Goal: Task Accomplishment & Management: Manage account settings

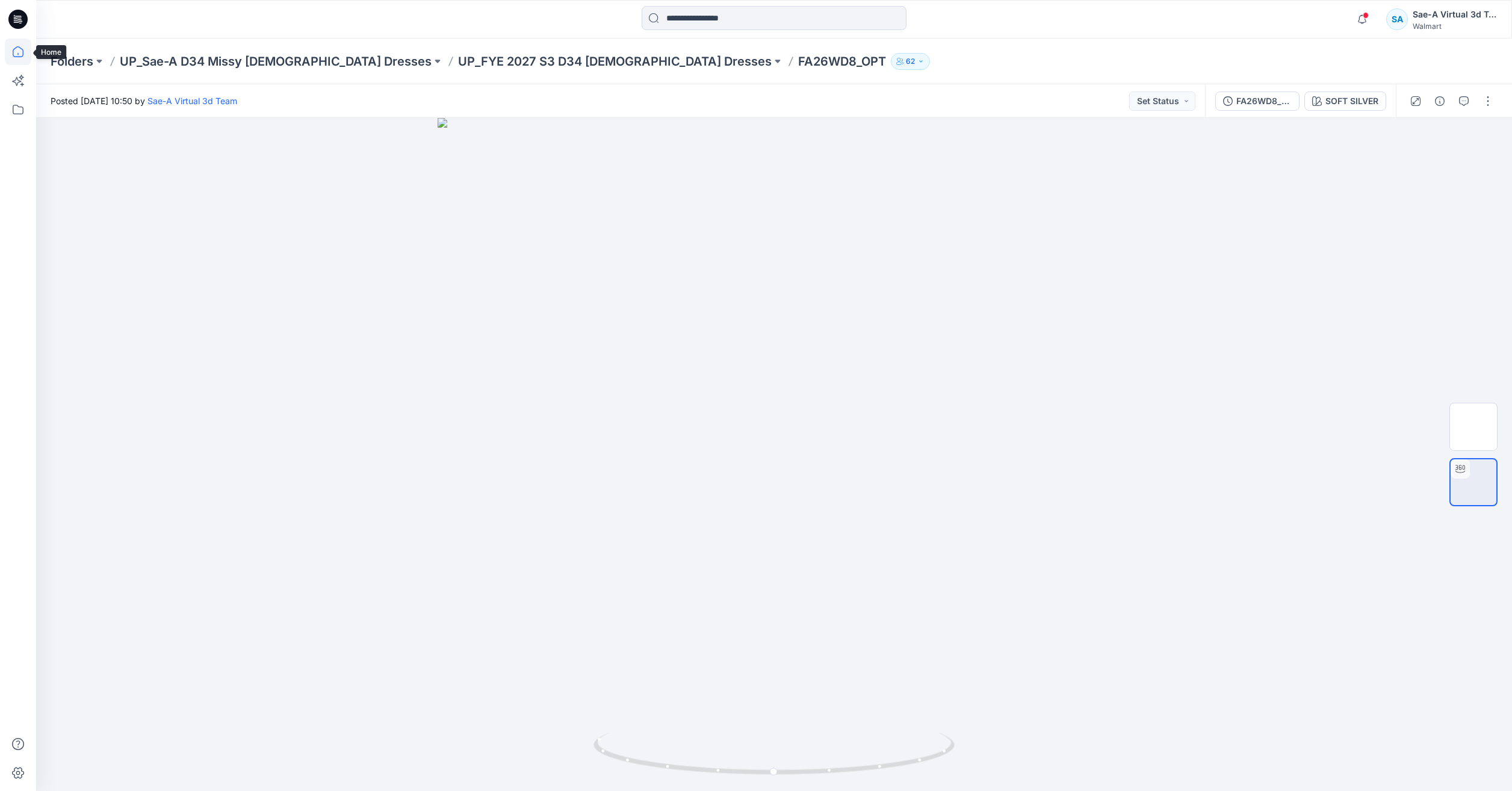
click at [30, 46] on icon at bounding box center [18, 52] width 26 height 26
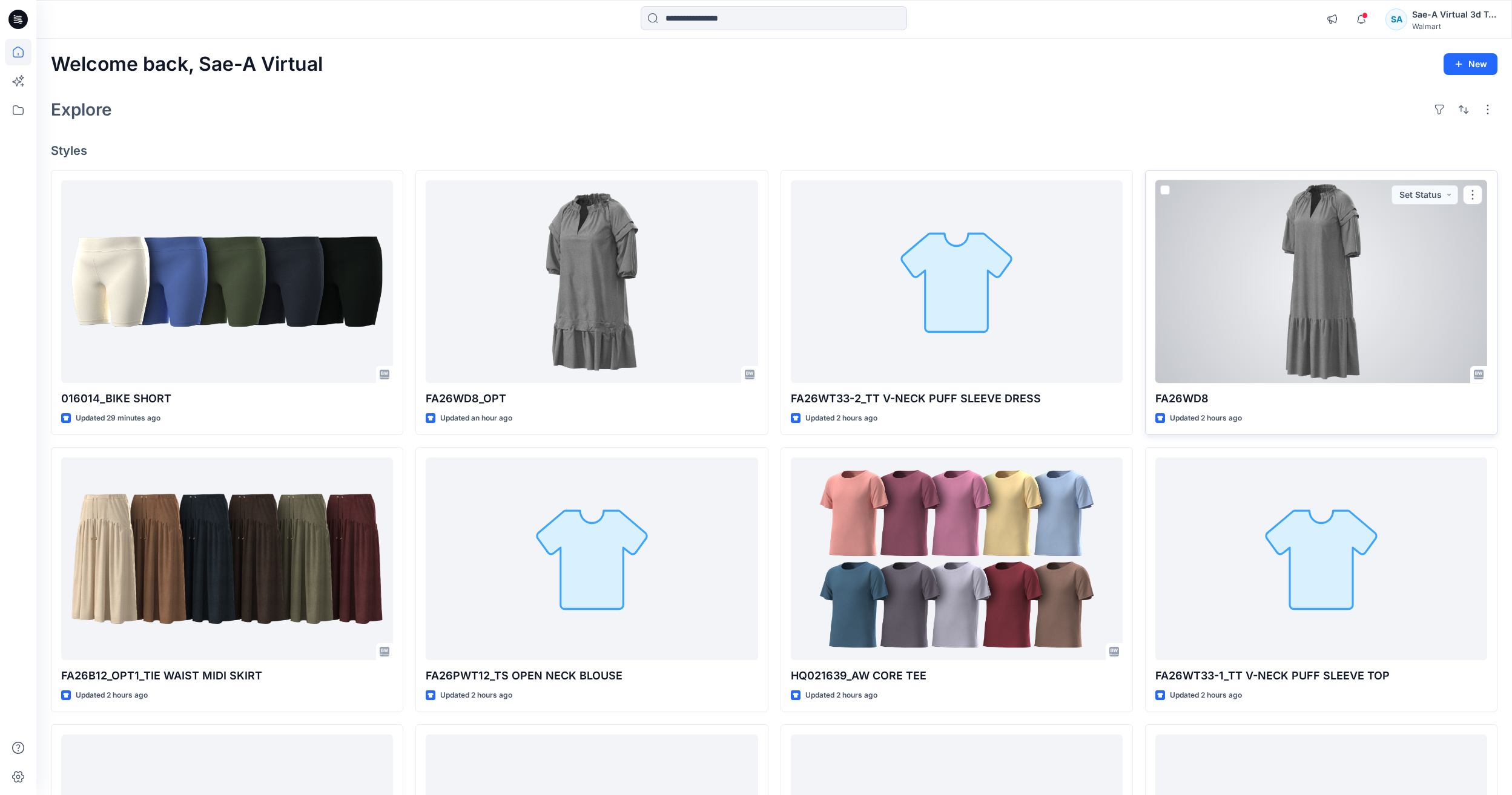
click at [1337, 301] on div at bounding box center [1321, 282] width 332 height 203
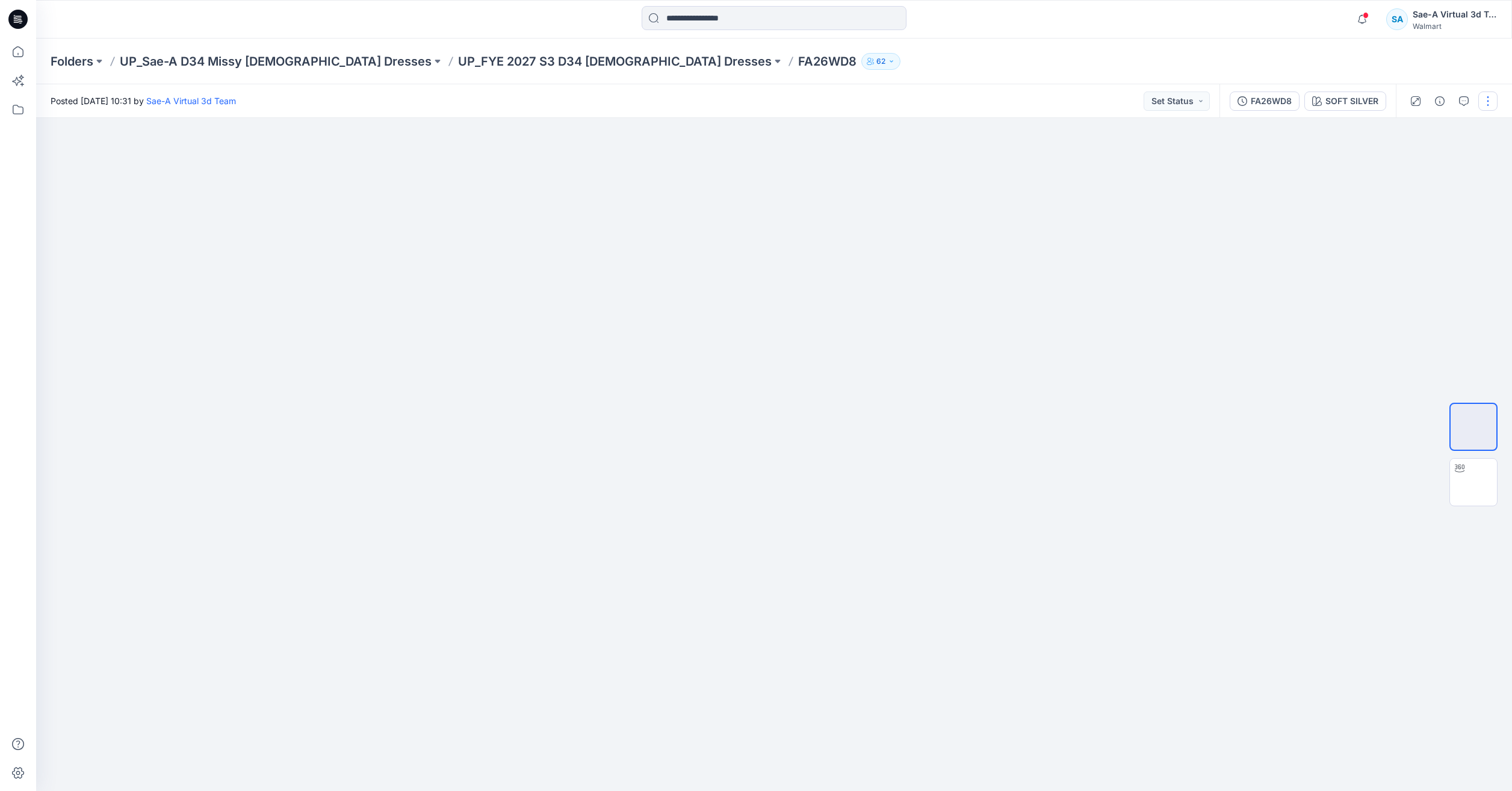
click at [1494, 102] on button "button" at bounding box center [1488, 101] width 19 height 19
click at [1440, 161] on button "Edit" at bounding box center [1437, 162] width 111 height 22
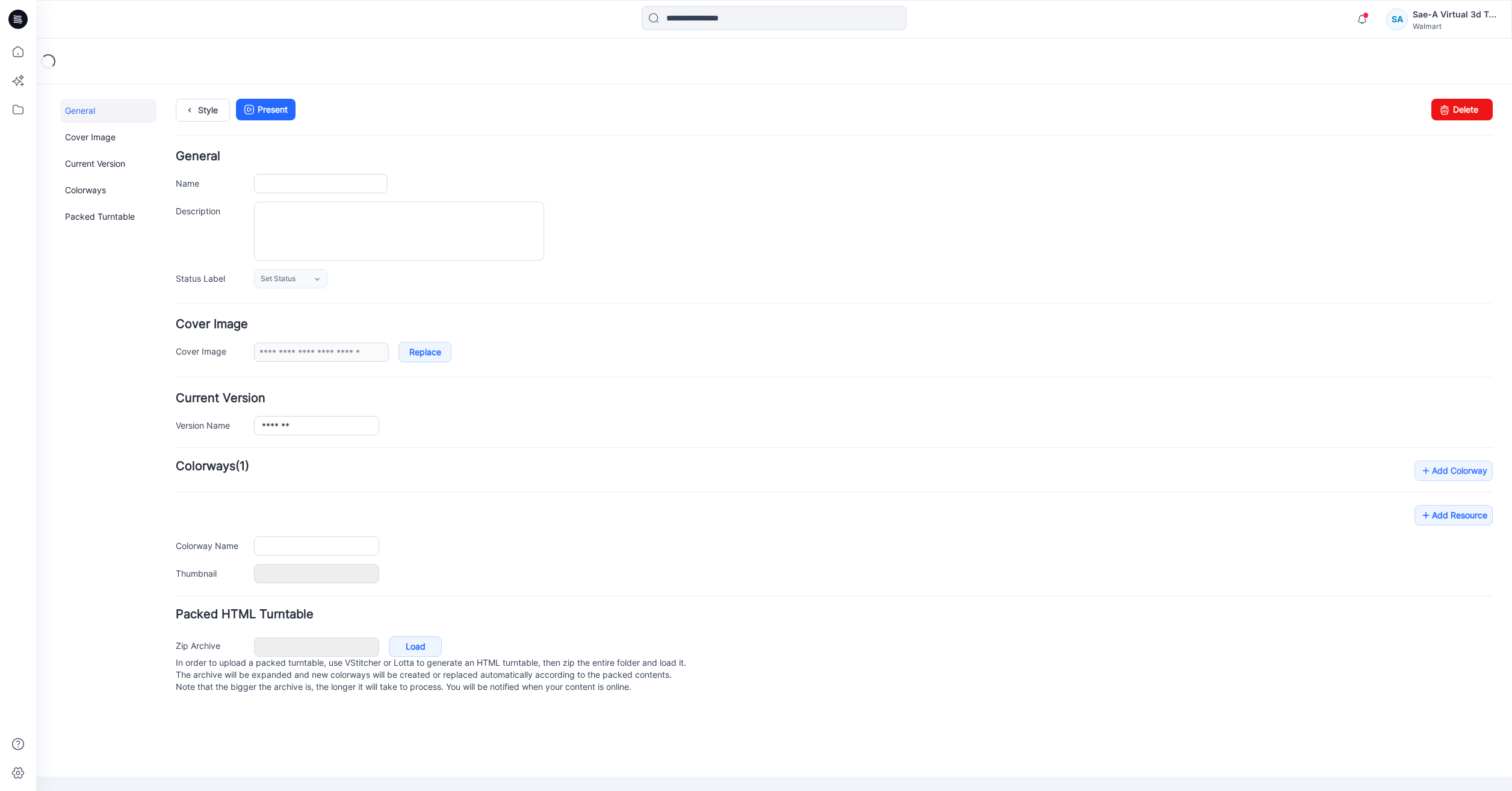
type input "*******"
type input "**********"
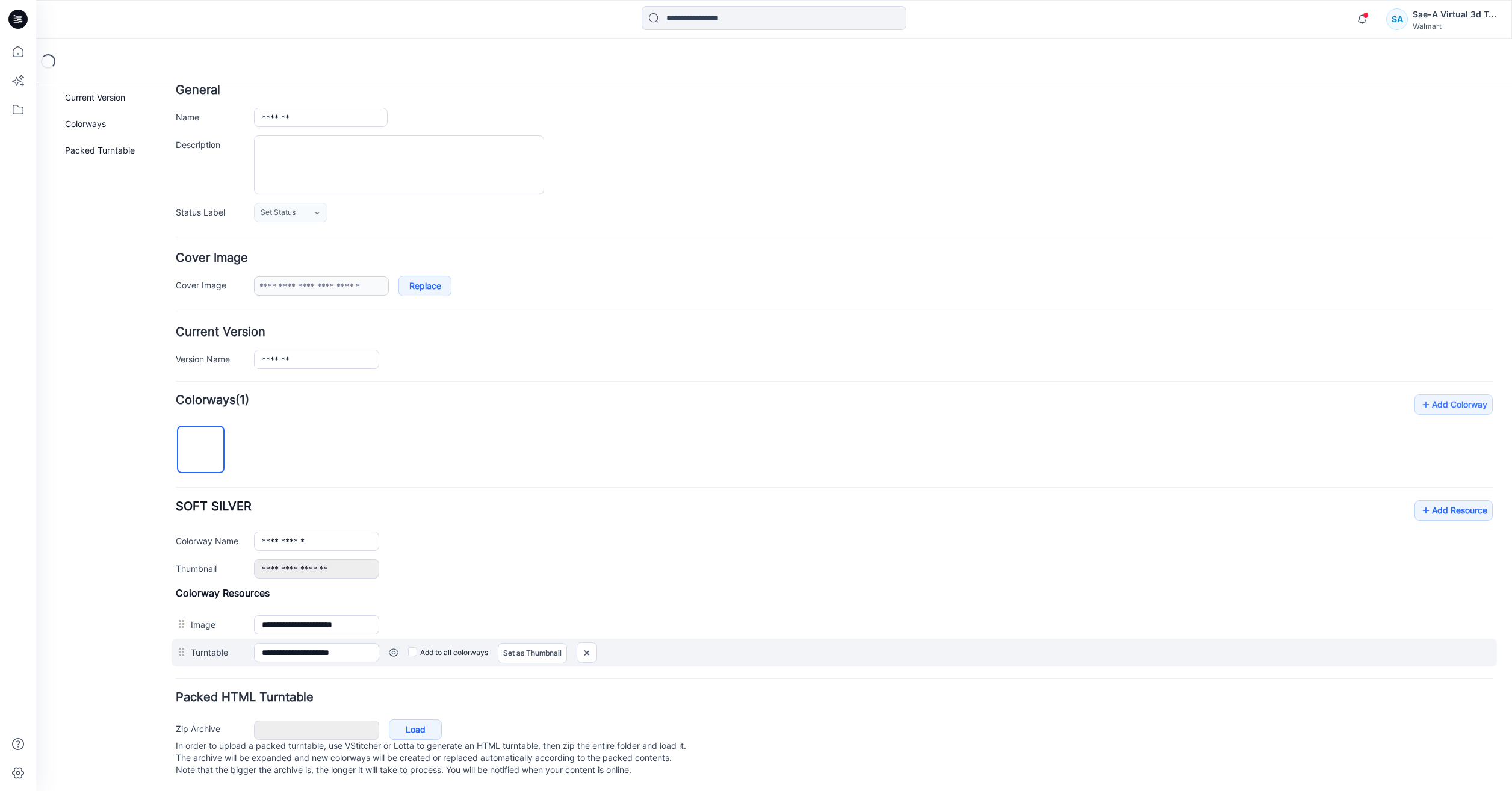
scroll to position [79, 0]
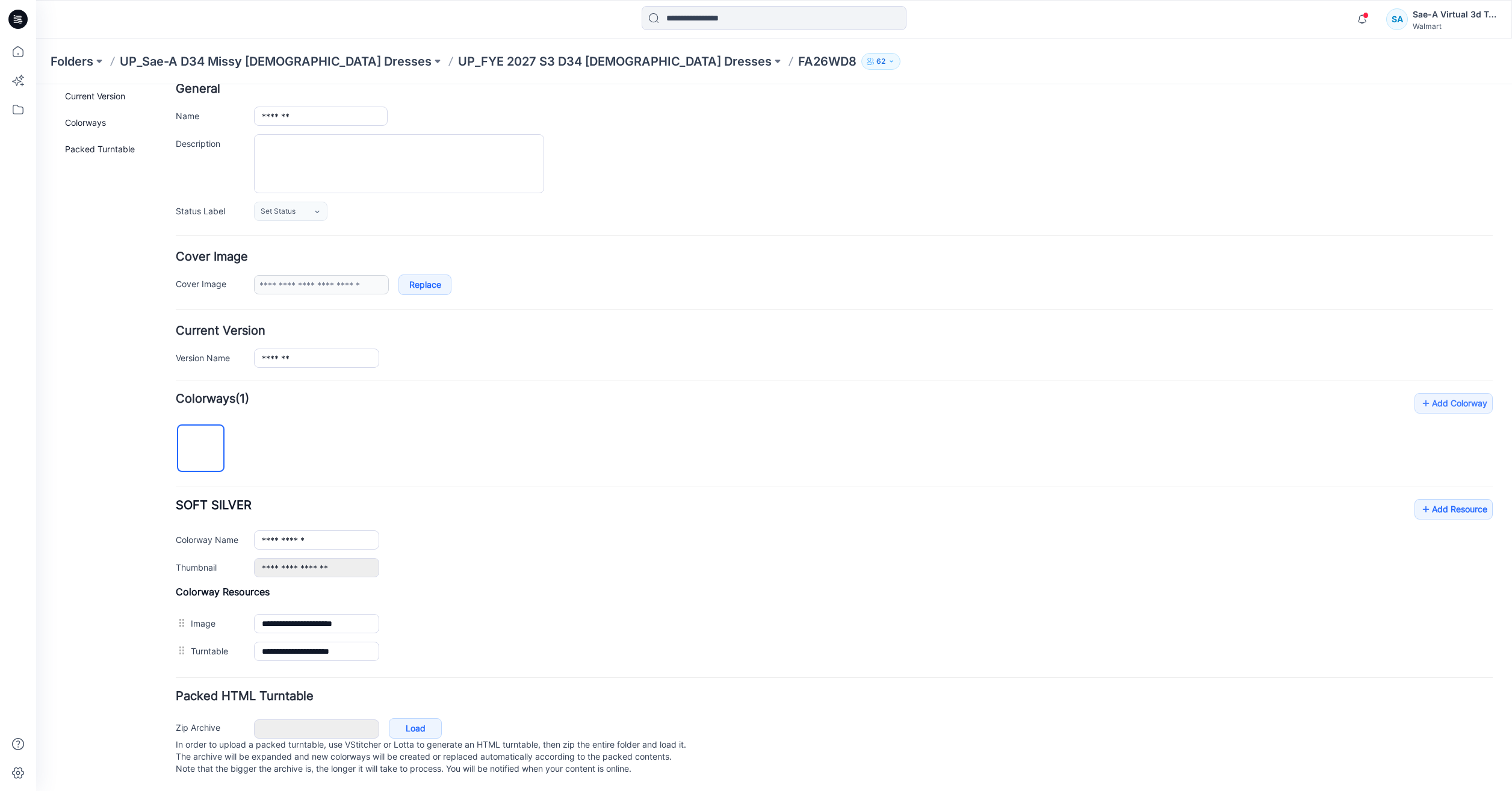
drag, startPoint x: 597, startPoint y: 611, endPoint x: 569, endPoint y: 588, distance: 36.2
click at [36, 84] on img at bounding box center [36, 84] width 0 height 0
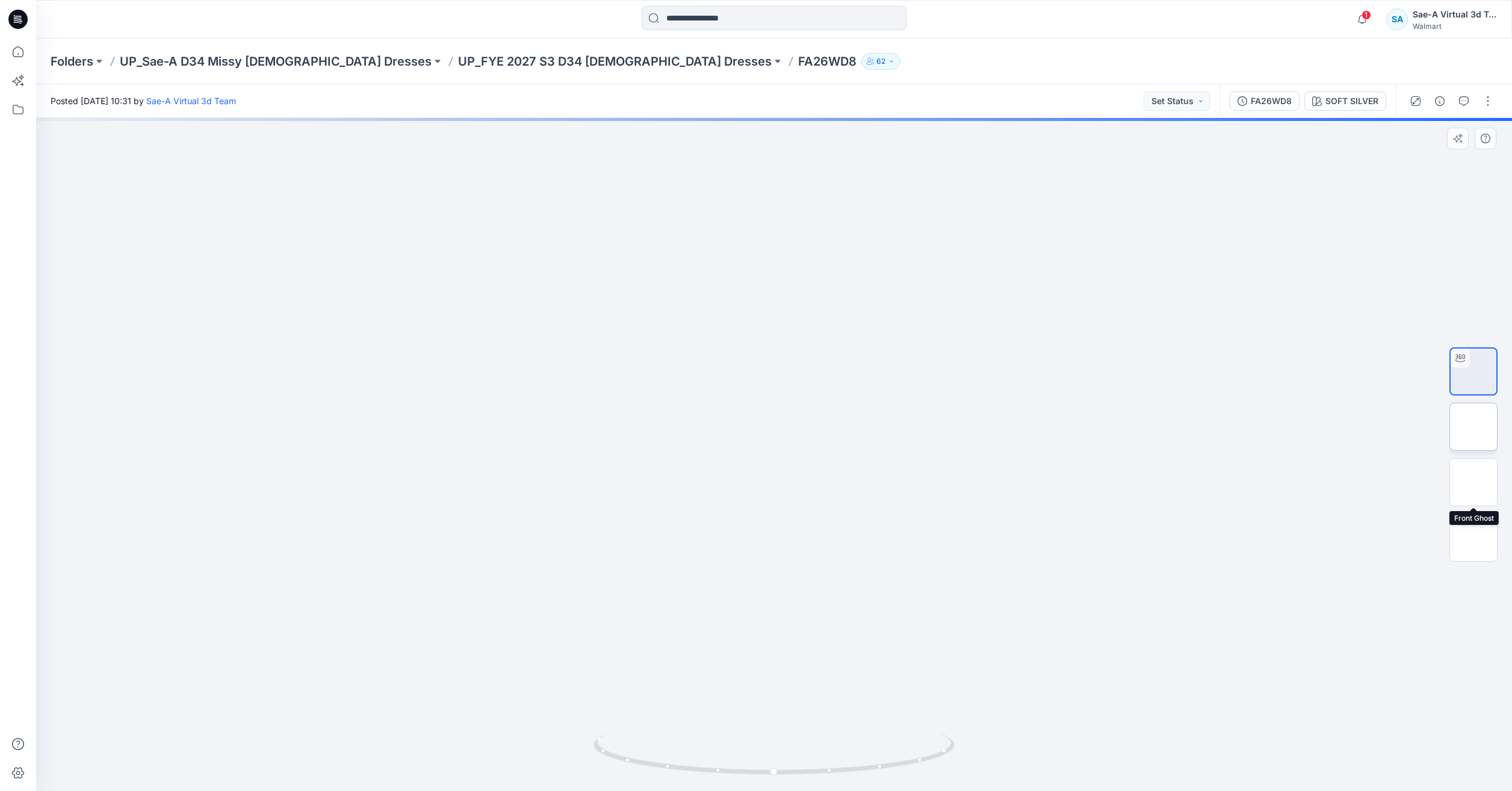
click at [1474, 427] on img at bounding box center [1474, 427] width 0 height 0
click at [1474, 371] on img at bounding box center [1474, 371] width 0 height 0
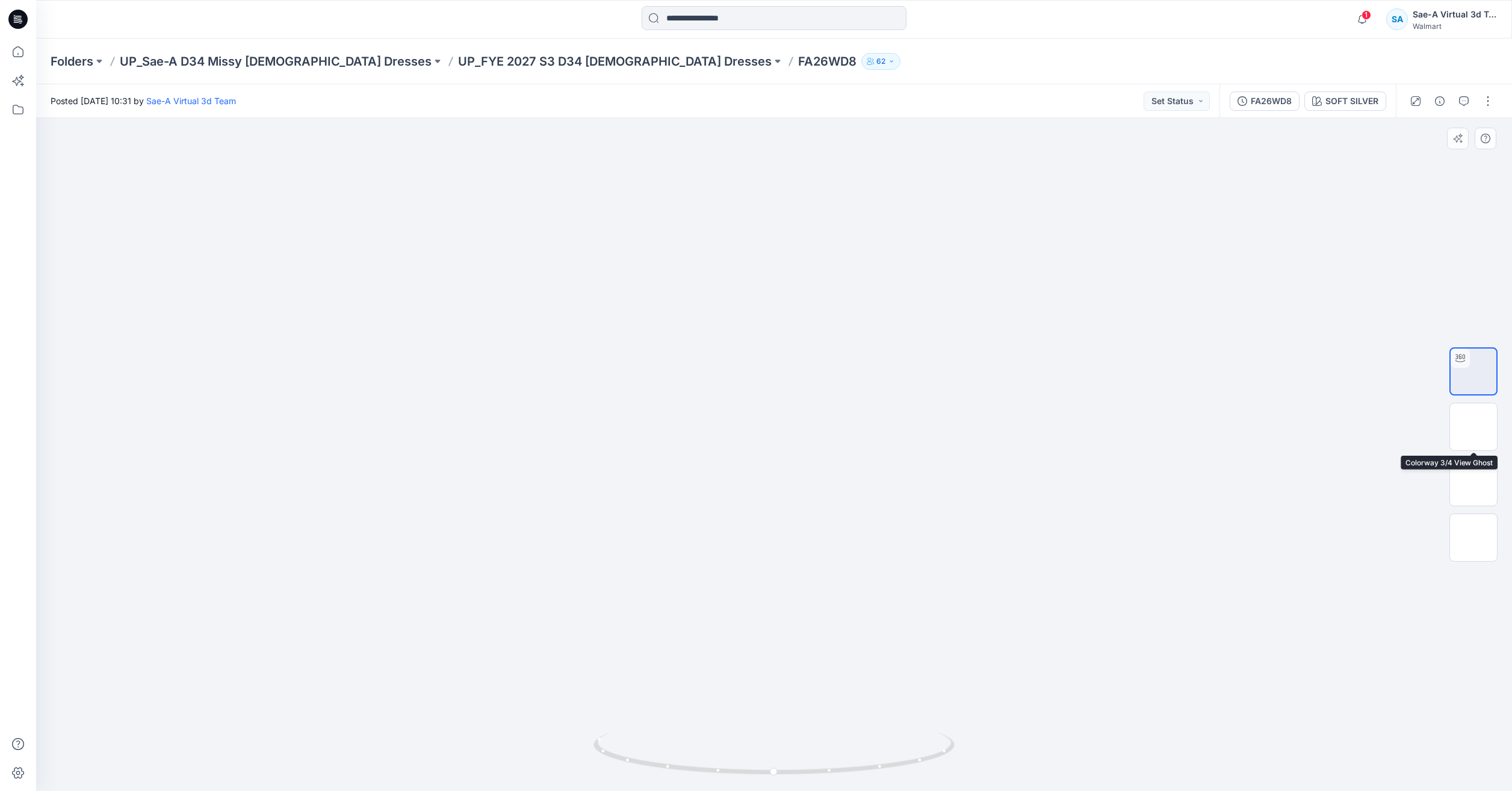
click at [1469, 454] on div at bounding box center [1474, 454] width 48 height 301
click at [1474, 483] on img at bounding box center [1474, 483] width 0 height 0
click at [1489, 102] on button "button" at bounding box center [1488, 101] width 19 height 19
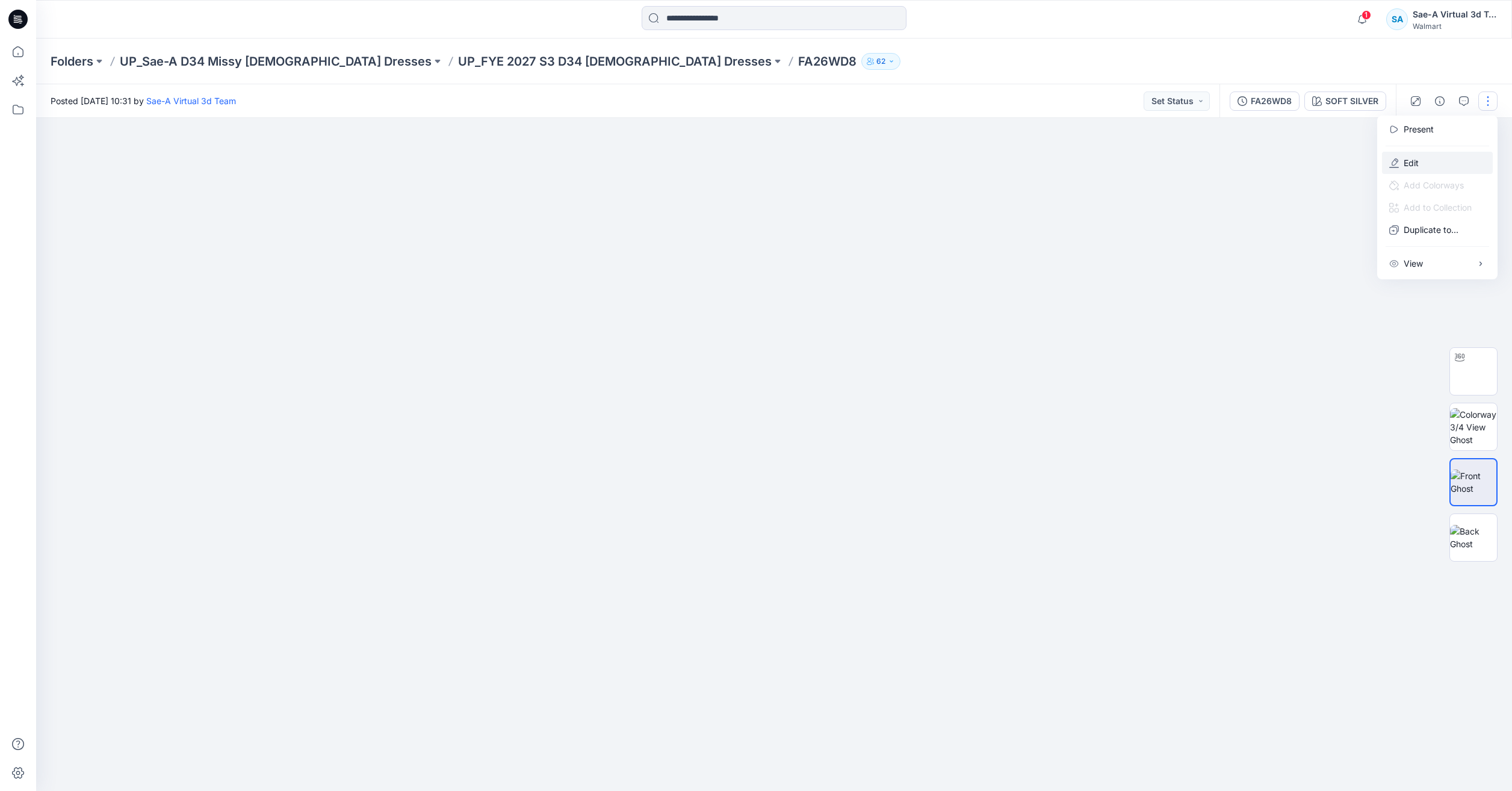
click at [1452, 163] on button "Edit" at bounding box center [1437, 162] width 111 height 22
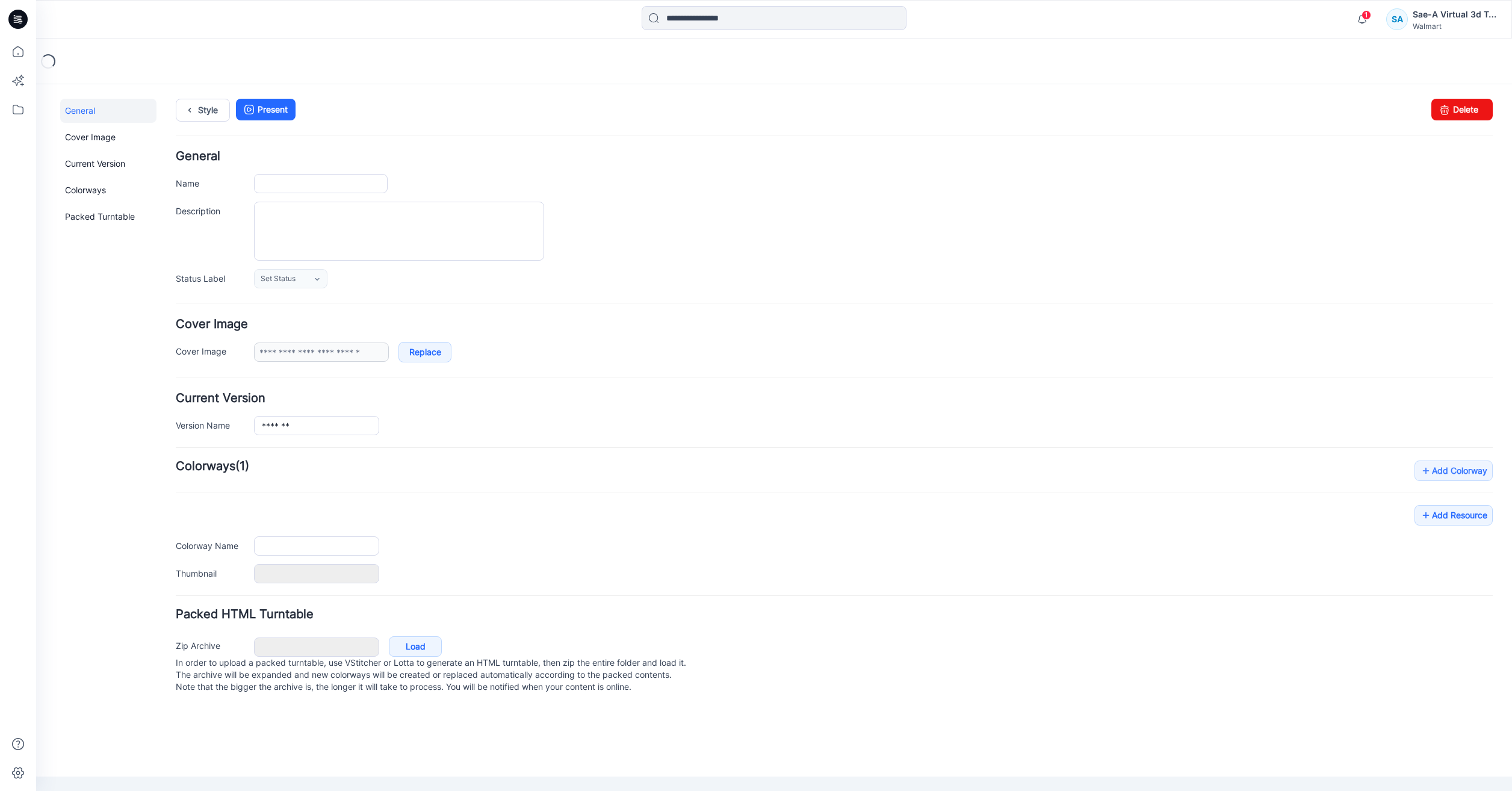
type input "*******"
type input "**********"
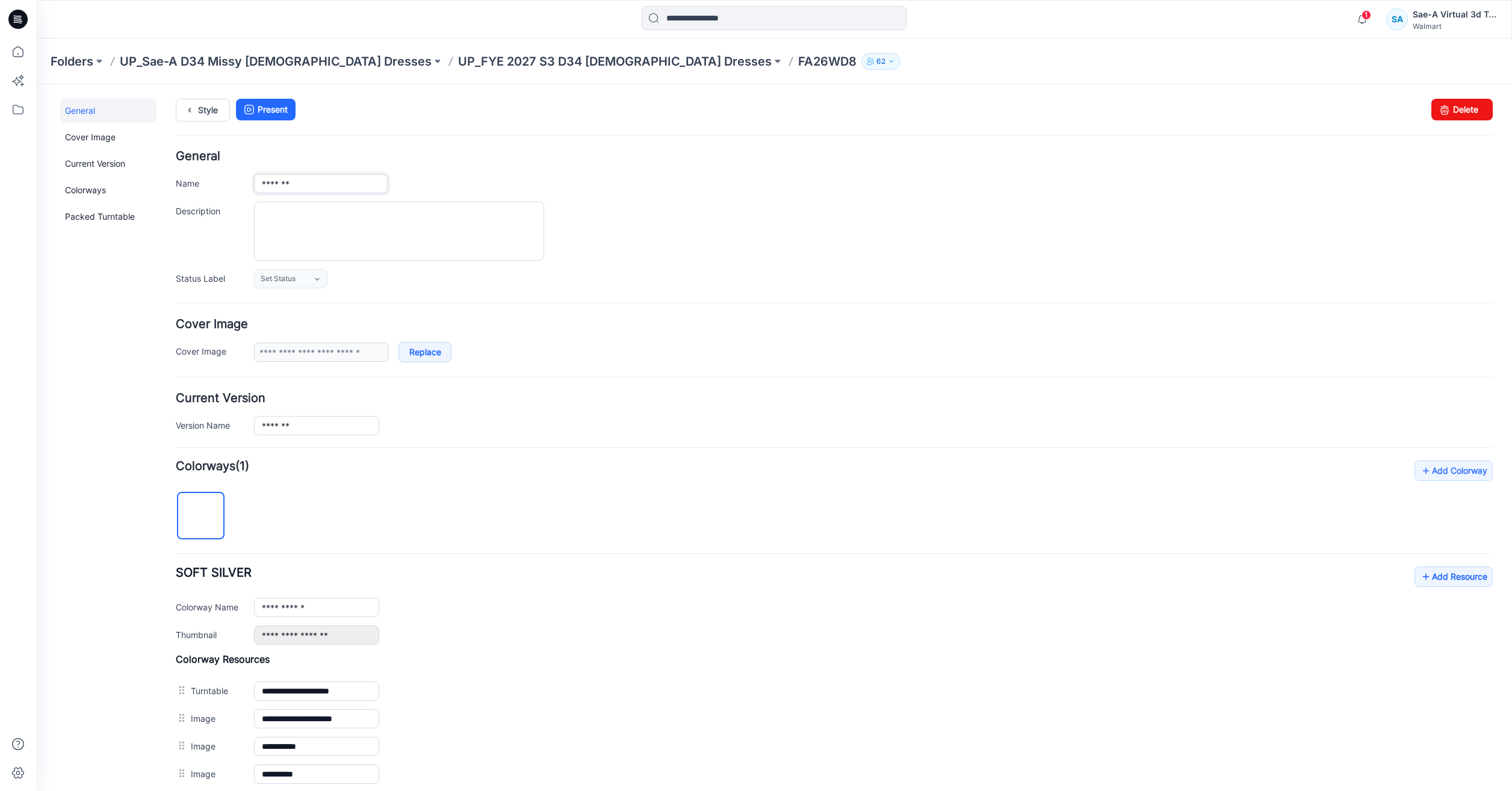
drag, startPoint x: 318, startPoint y: 174, endPoint x: 317, endPoint y: 180, distance: 6.1
click at [317, 175] on input "*******" at bounding box center [320, 183] width 134 height 19
click at [317, 180] on input "*******" at bounding box center [320, 183] width 134 height 19
paste input "**********"
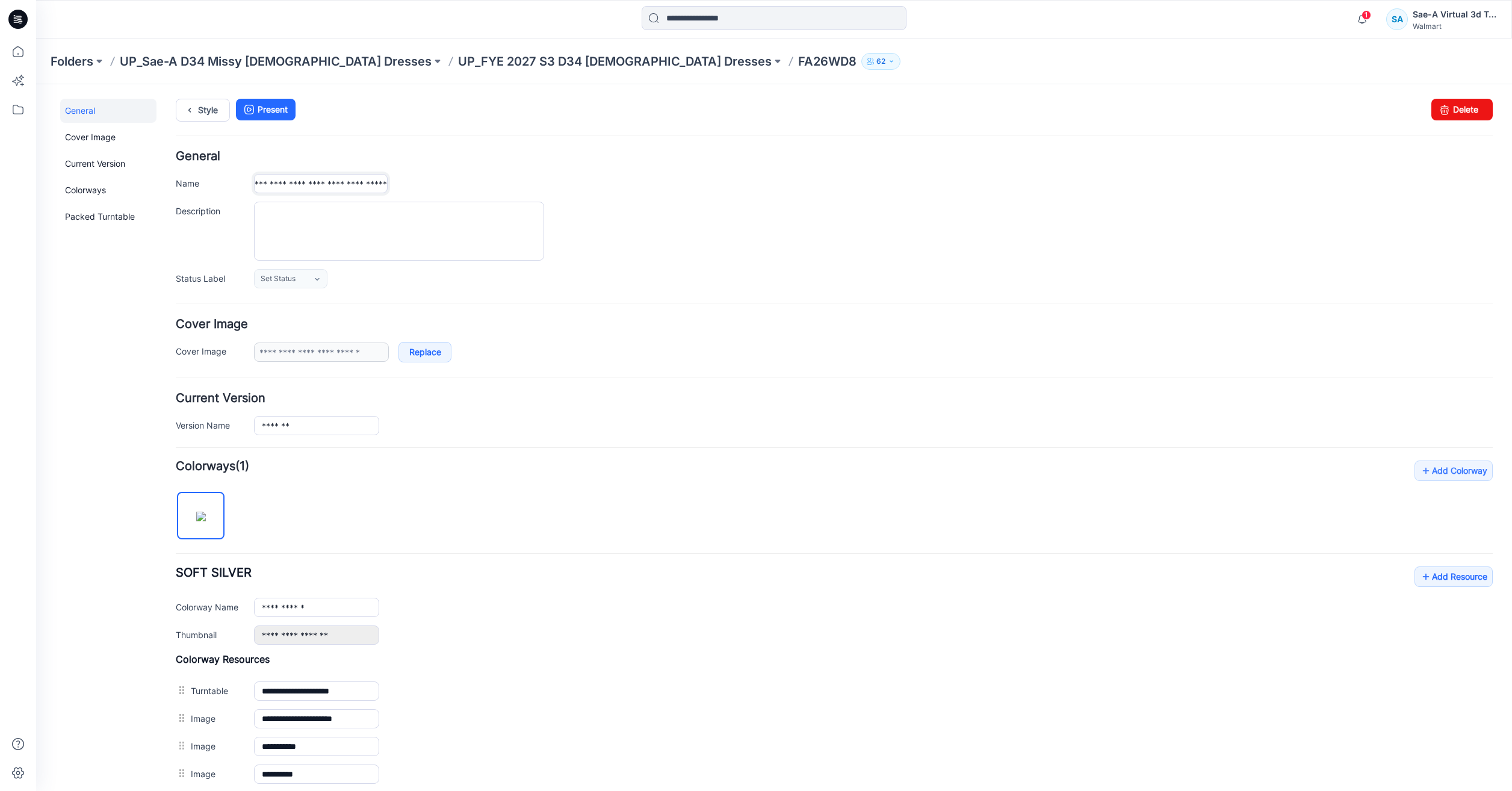
type input "**********"
drag, startPoint x: 760, startPoint y: 272, endPoint x: 704, endPoint y: 278, distance: 56.3
click at [760, 271] on div "Set Status Set Status *Revision Requested TD - Need to Review PD - Need to Revi…" at bounding box center [873, 278] width 1239 height 19
click at [329, 433] on input "*******" at bounding box center [316, 425] width 125 height 19
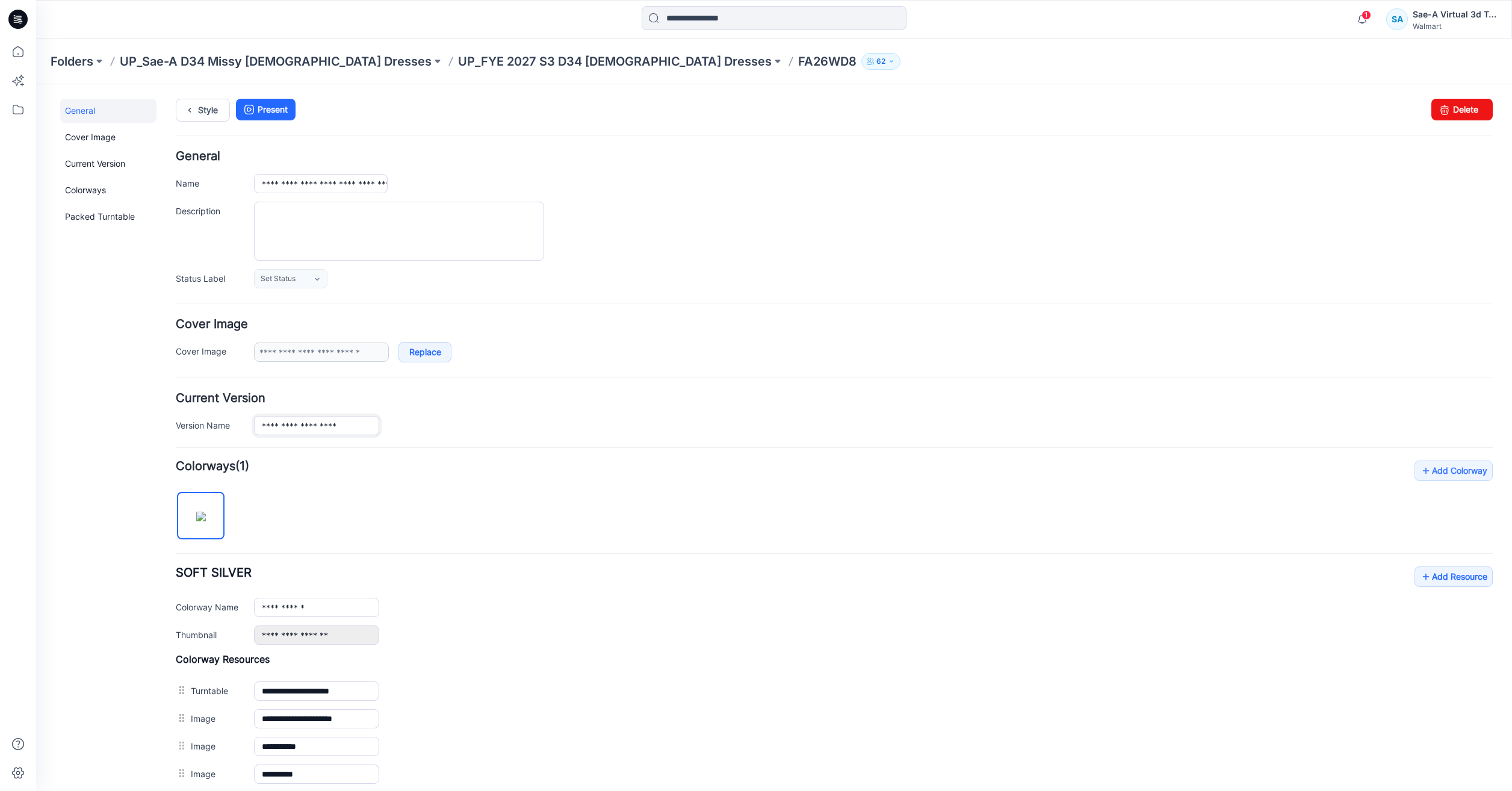
type input "**********"
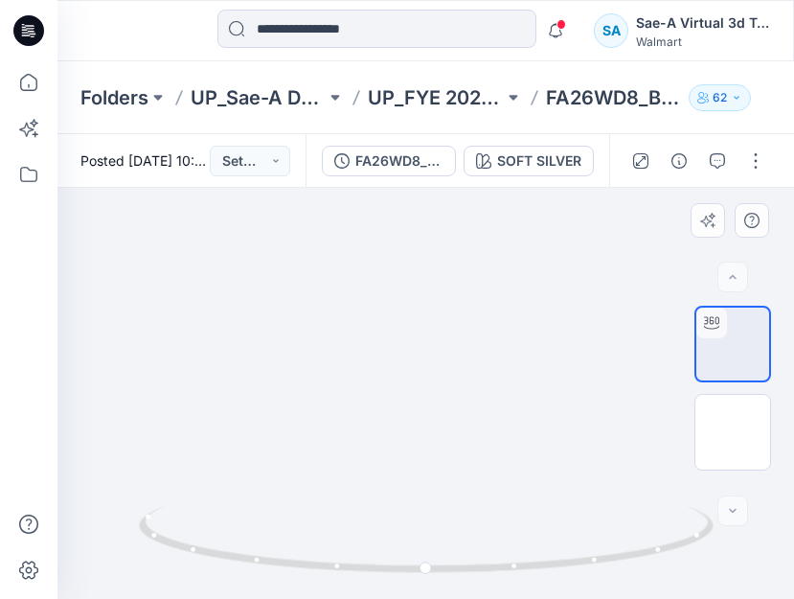
click at [794, 599] on div at bounding box center [425, 393] width 737 height 411
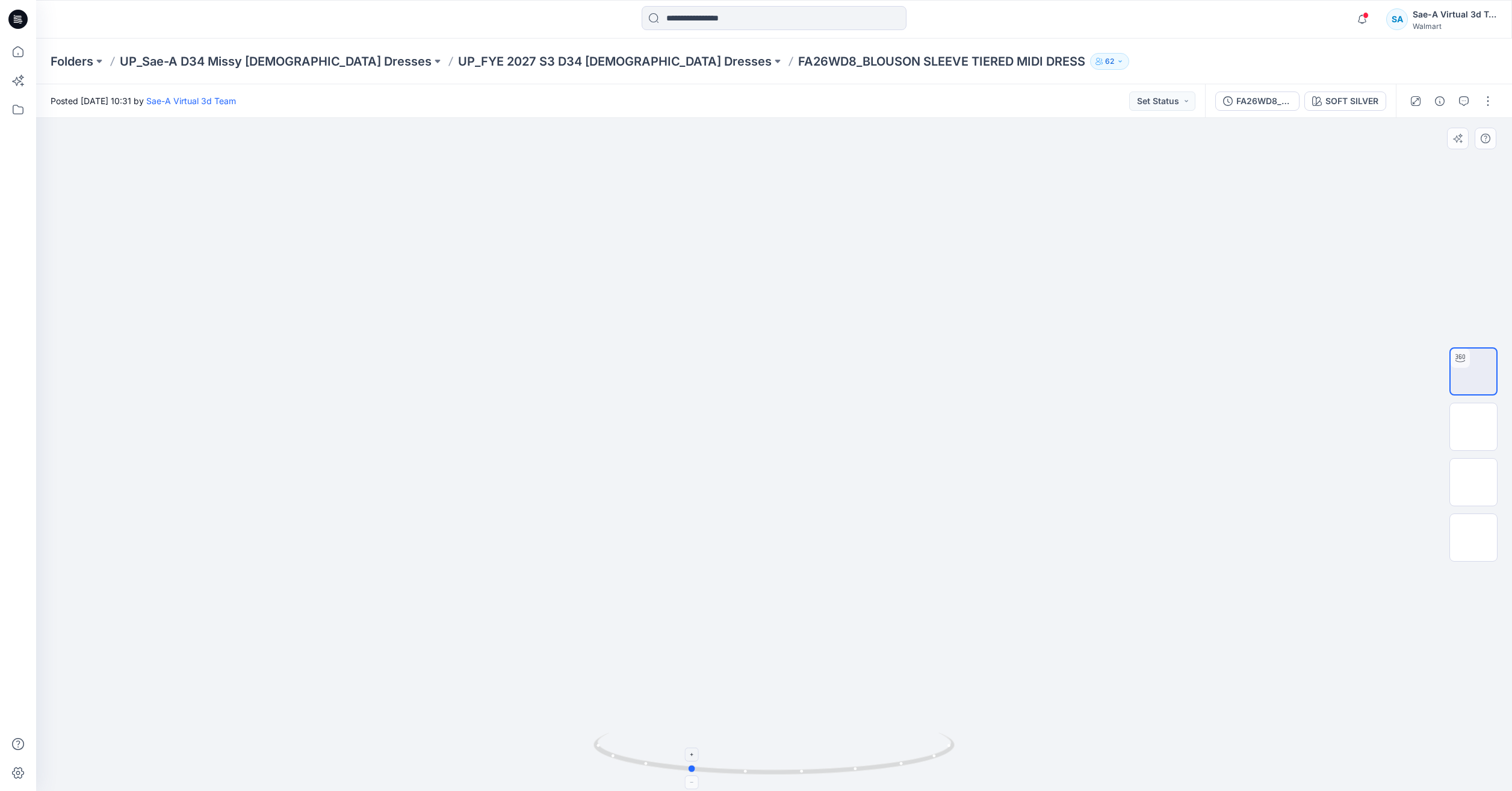
drag, startPoint x: 837, startPoint y: 772, endPoint x: 768, endPoint y: 738, distance: 76.9
click at [756, 723] on div at bounding box center [774, 454] width 1476 height 673
drag, startPoint x: 9, startPoint y: 49, endPoint x: 228, endPoint y: 58, distance: 219.2
click at [9, 49] on icon at bounding box center [18, 52] width 26 height 26
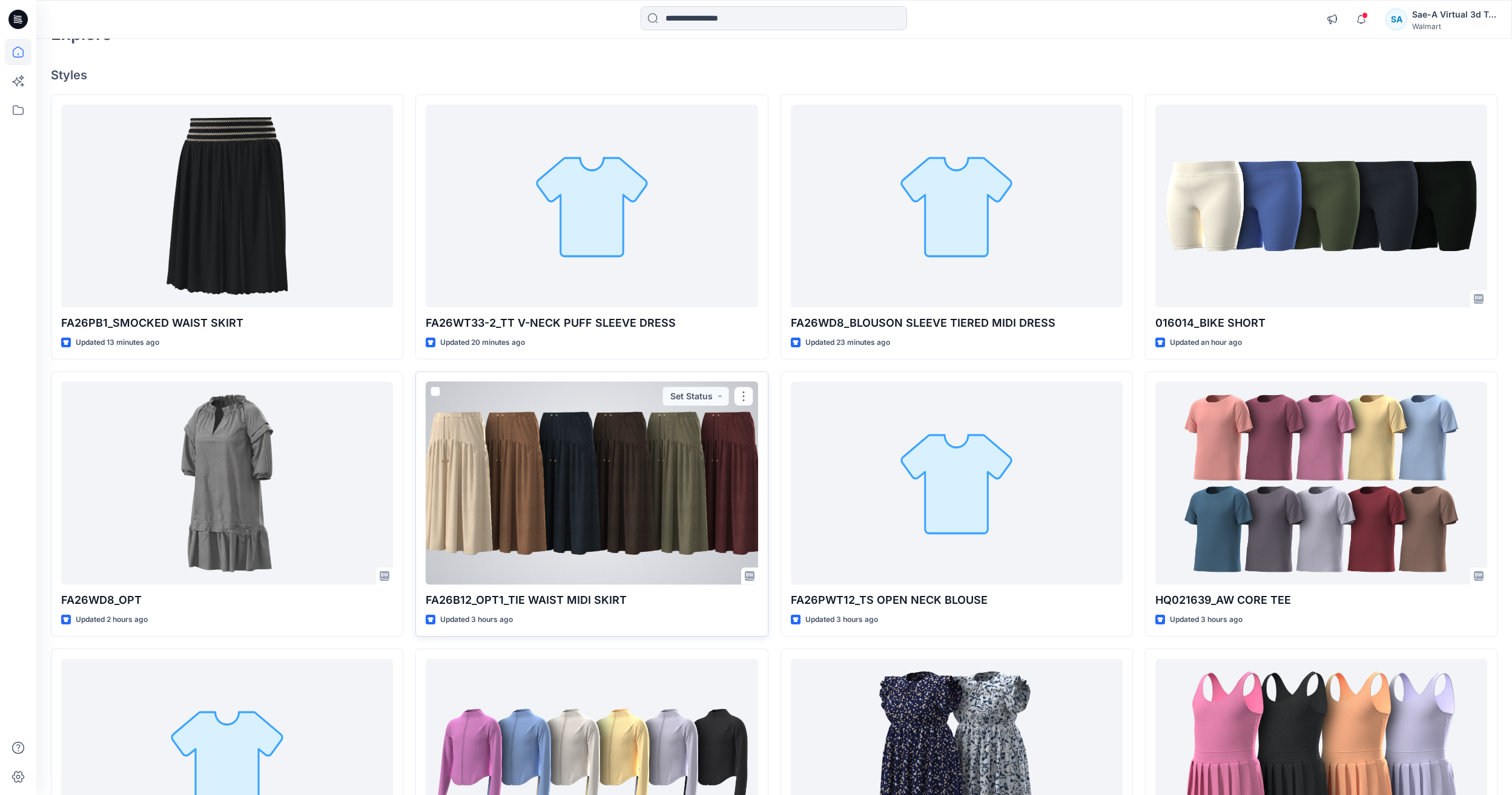
scroll to position [181, 0]
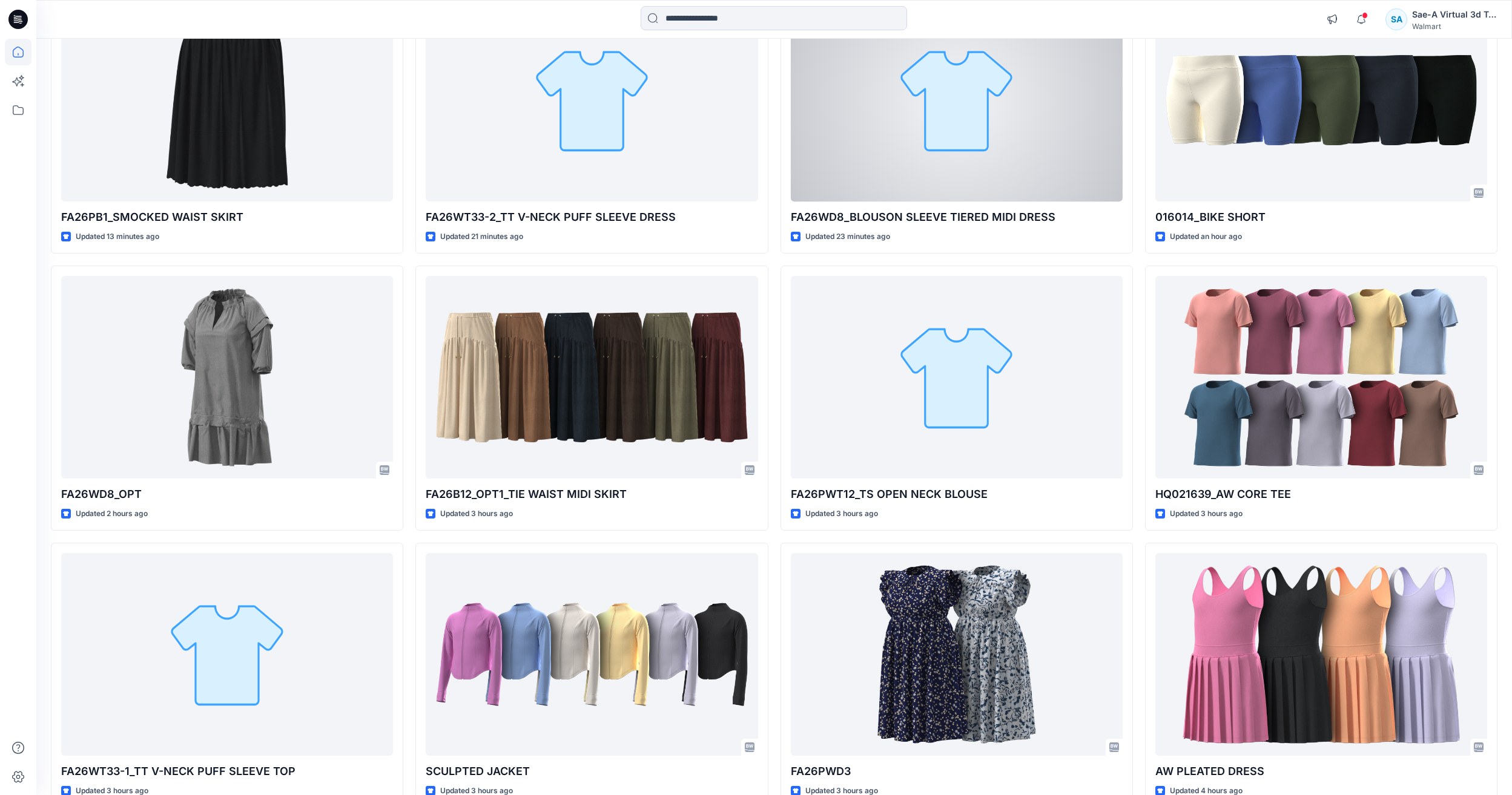
click at [893, 114] on div at bounding box center [957, 100] width 332 height 203
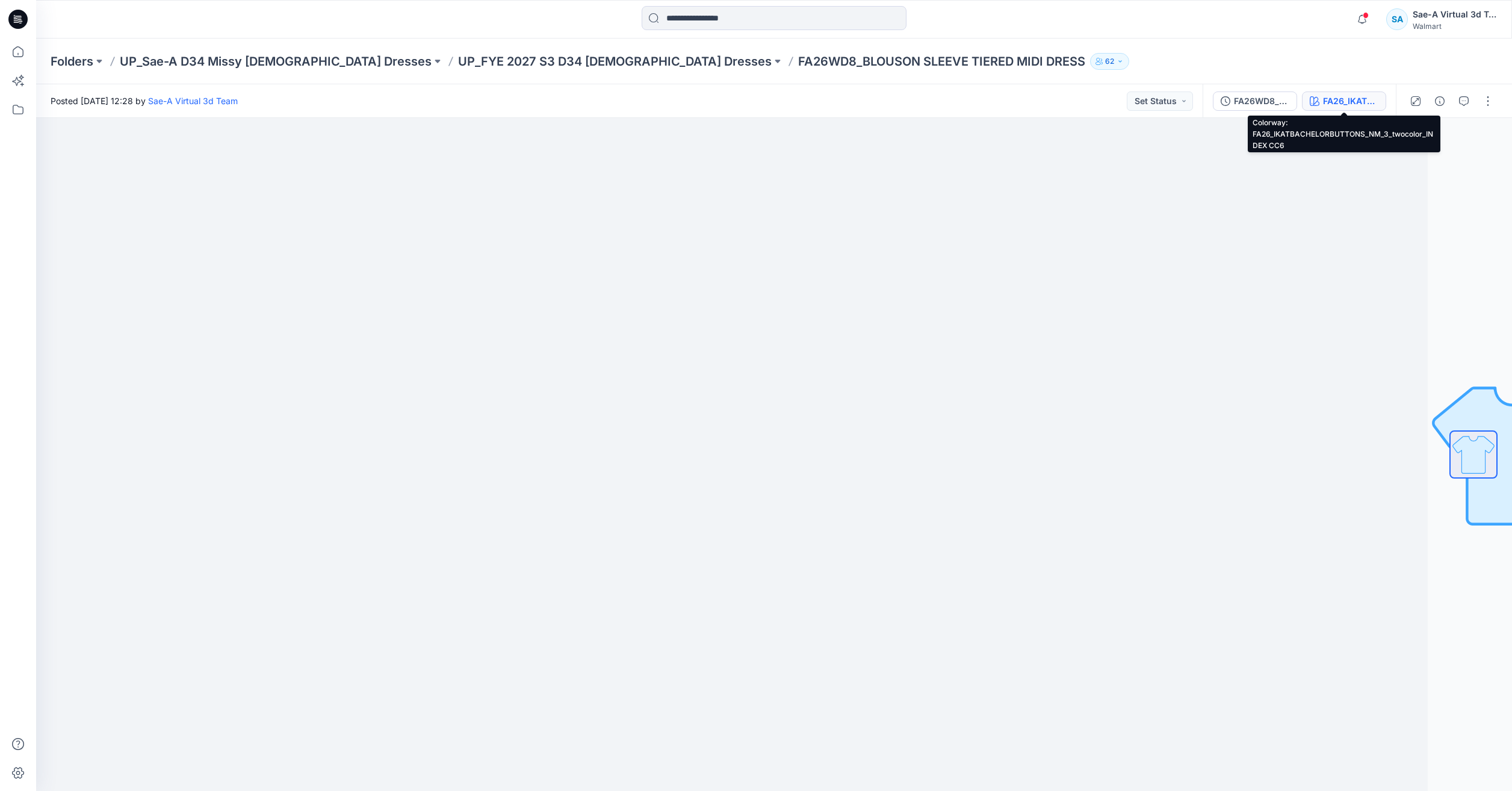
click at [1337, 94] on div "FA26_IKATBACHELORBUTTONS_NM_3_twocolor_INDEX CC6" at bounding box center [1351, 101] width 55 height 13
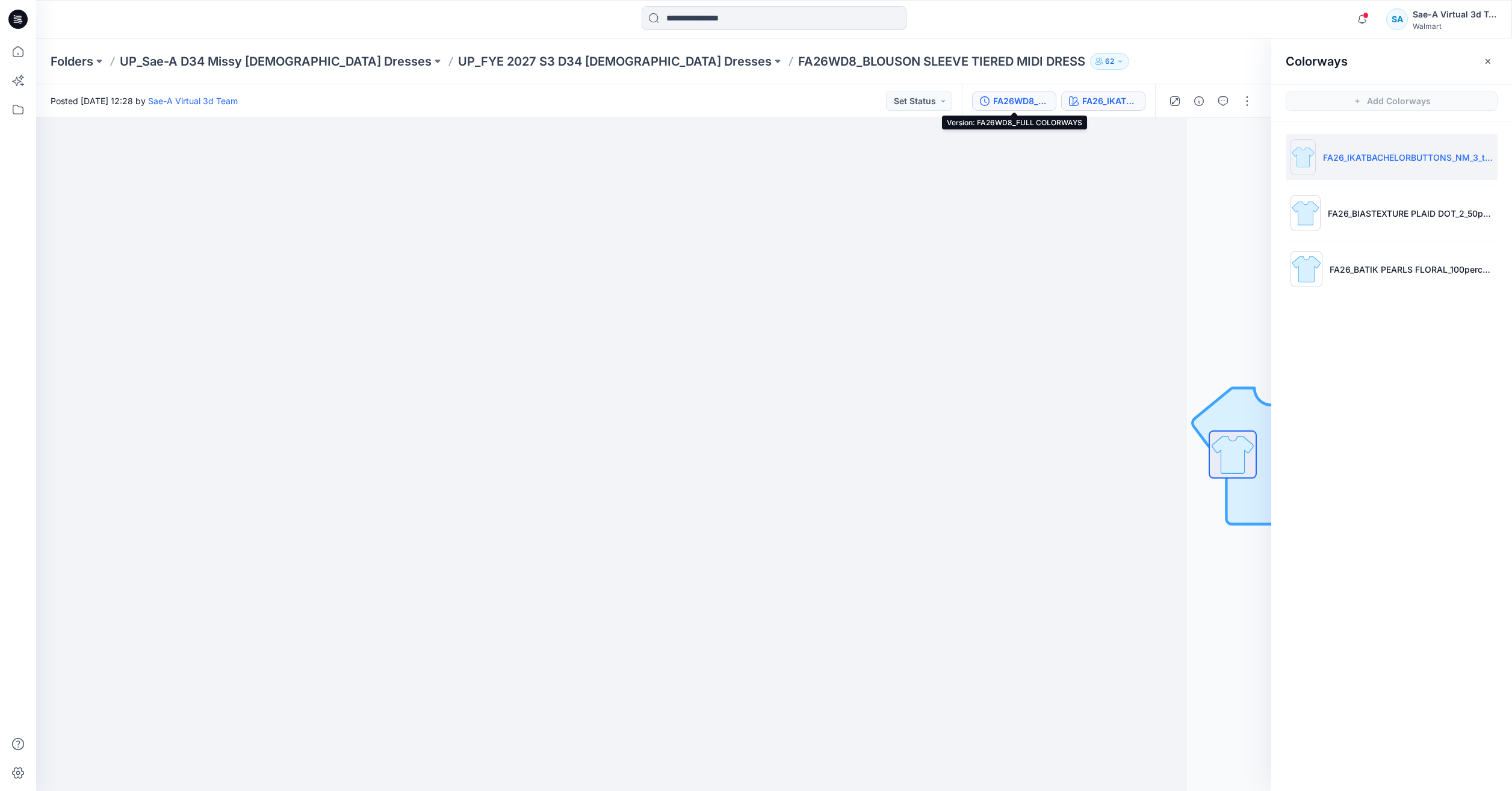
click at [1000, 97] on div "FA26WD8_FULL COLORWAYS" at bounding box center [1021, 101] width 55 height 13
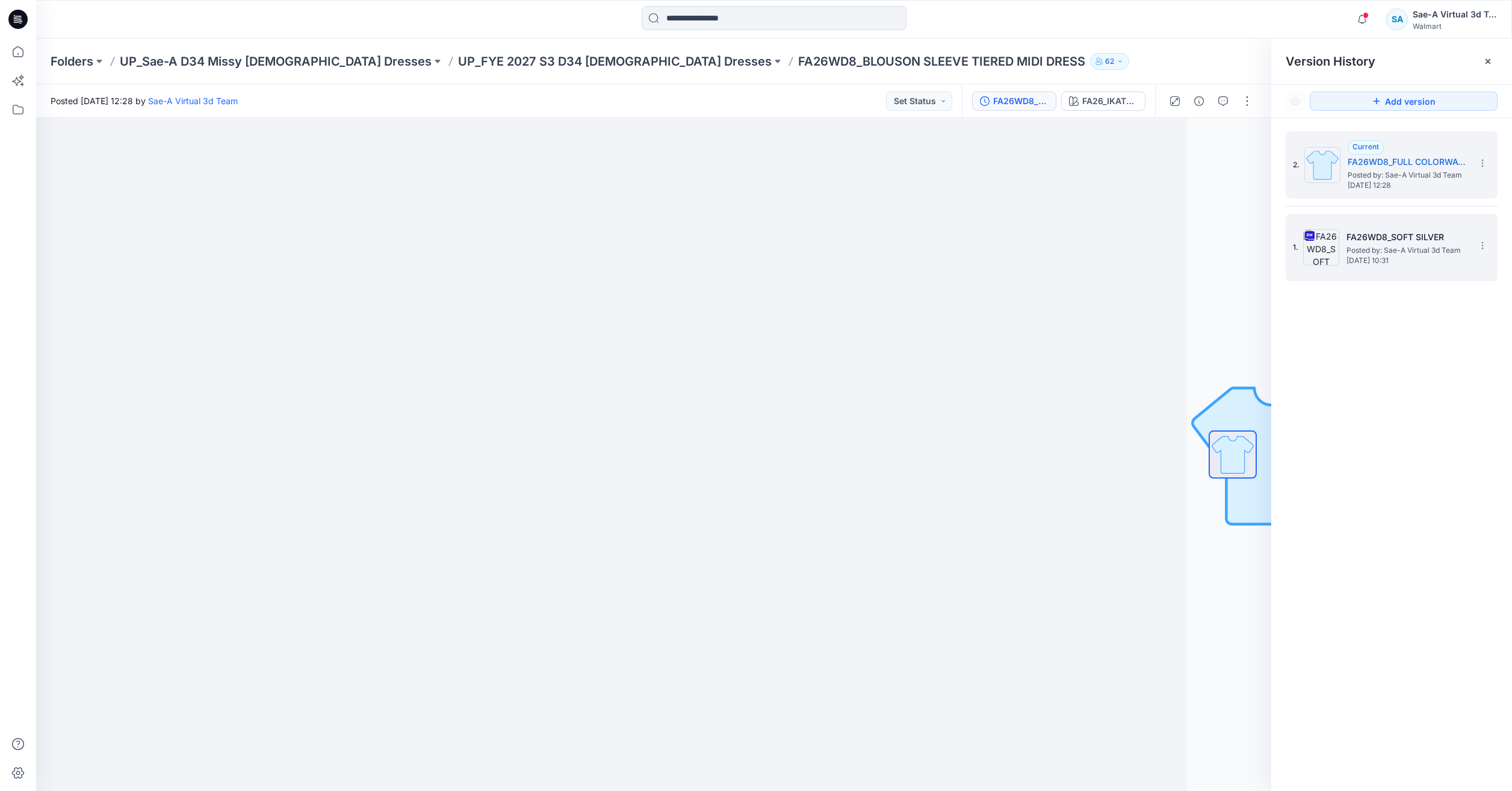
click at [1391, 249] on span "Posted by: Sae-A Virtual 3d Team" at bounding box center [1407, 250] width 121 height 12
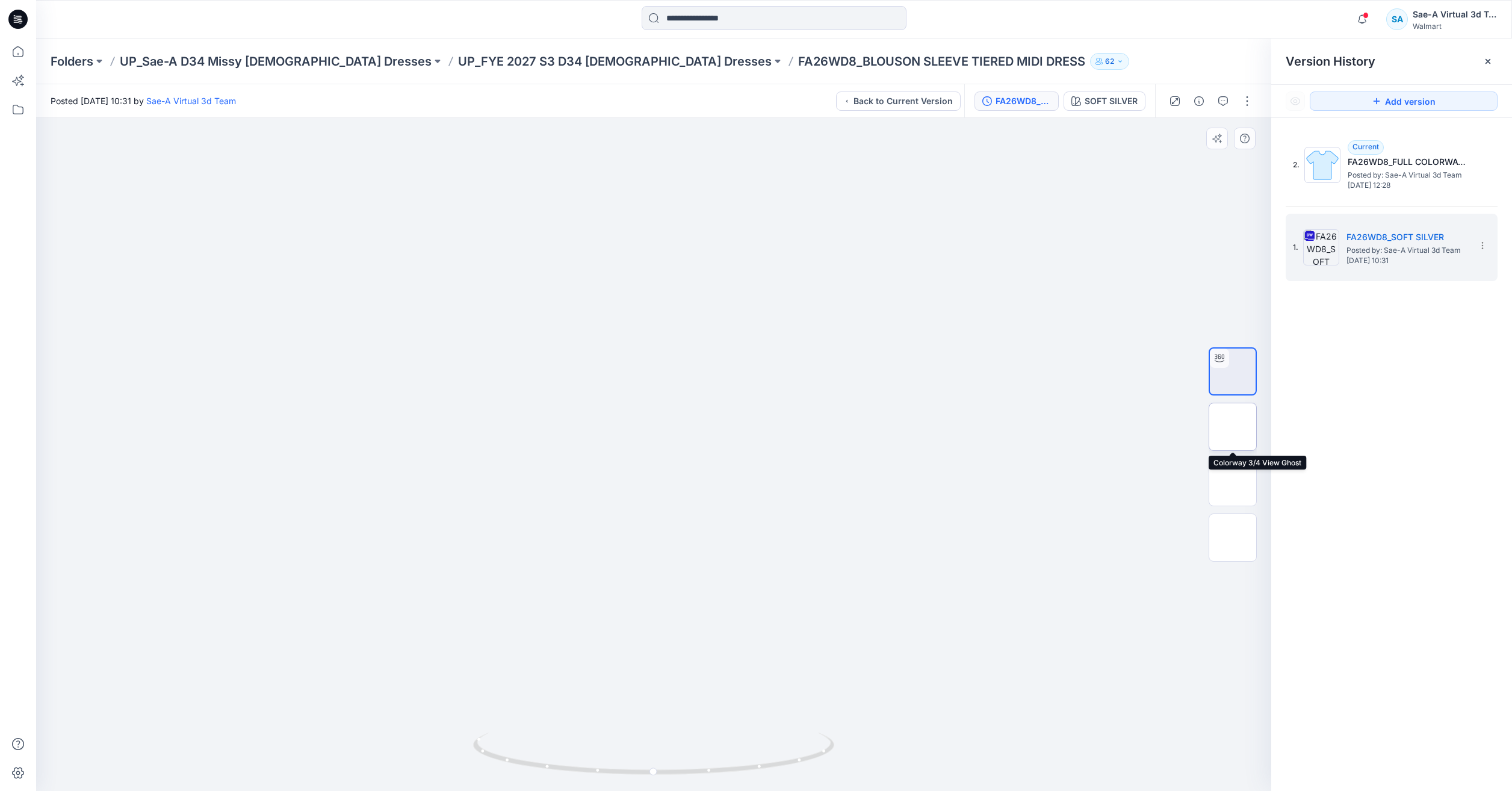
click at [1233, 427] on img at bounding box center [1233, 427] width 0 height 0
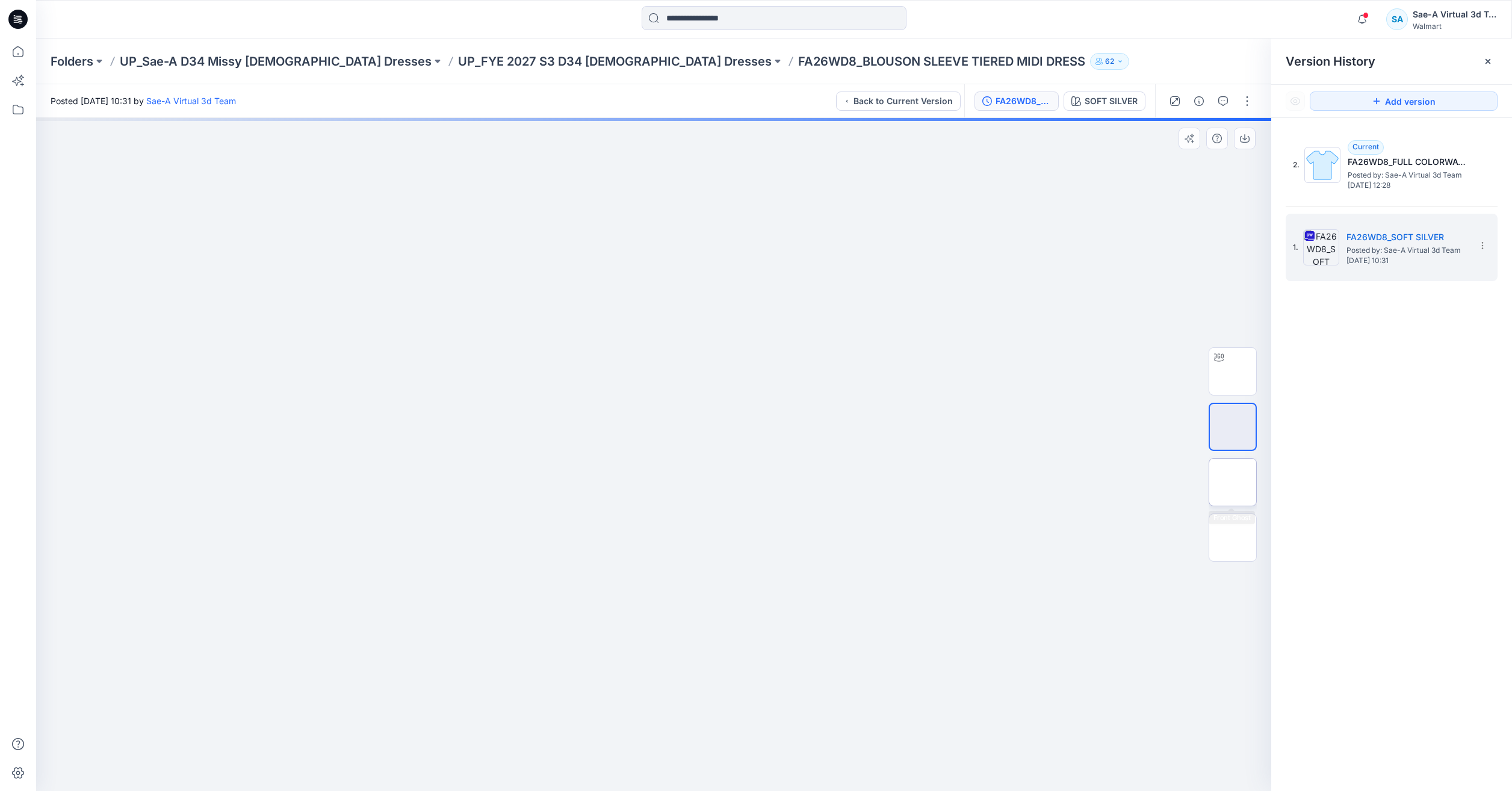
click at [1233, 483] on img at bounding box center [1233, 483] width 0 height 0
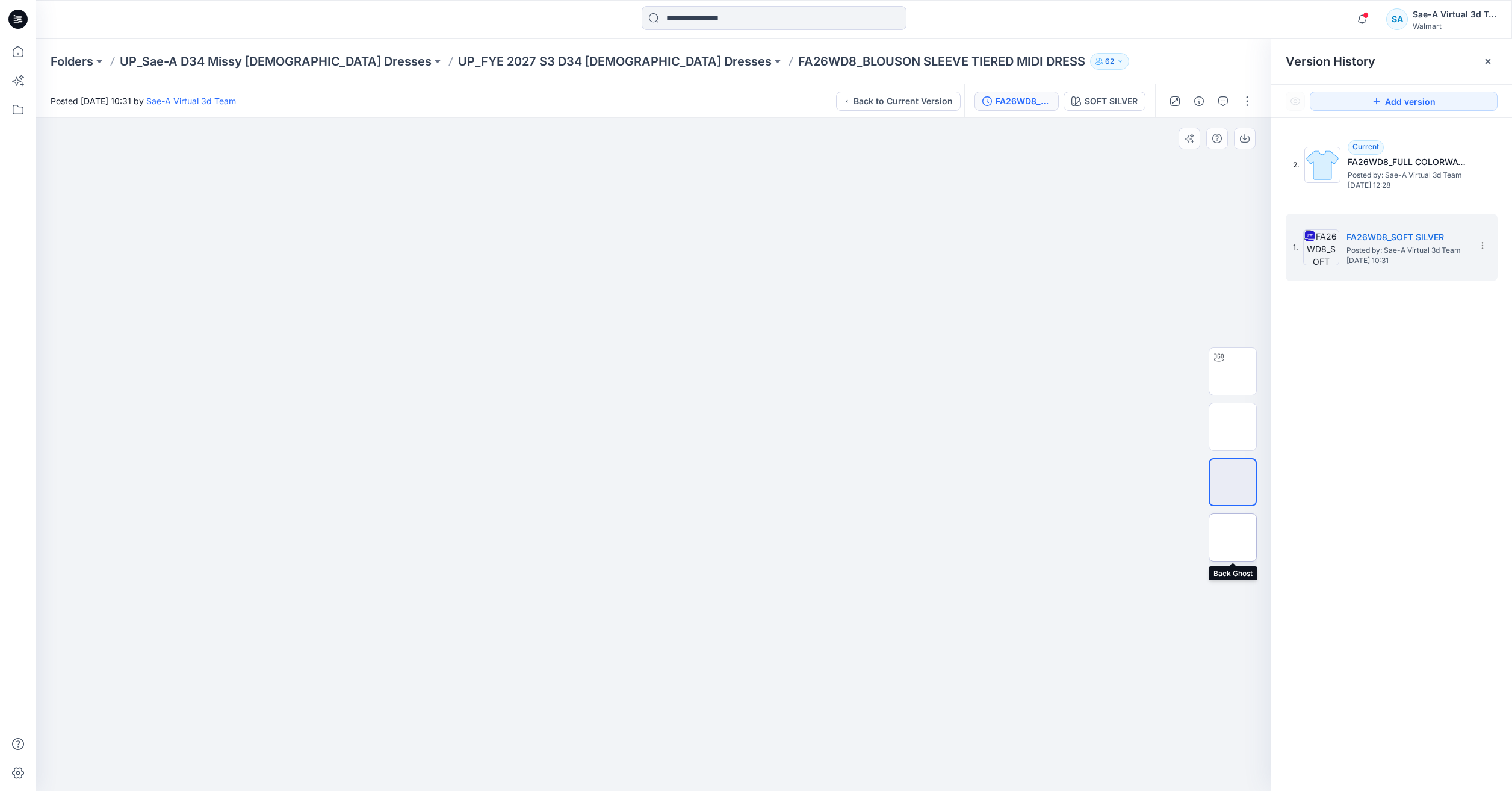
click at [1233, 538] on img at bounding box center [1233, 538] width 0 height 0
click at [1233, 371] on img at bounding box center [1233, 371] width 0 height 0
drag, startPoint x: 785, startPoint y: 761, endPoint x: 665, endPoint y: 745, distance: 121.1
click at [665, 745] on icon at bounding box center [655, 755] width 364 height 45
drag, startPoint x: 16, startPoint y: 53, endPoint x: 30, endPoint y: 54, distance: 14.0
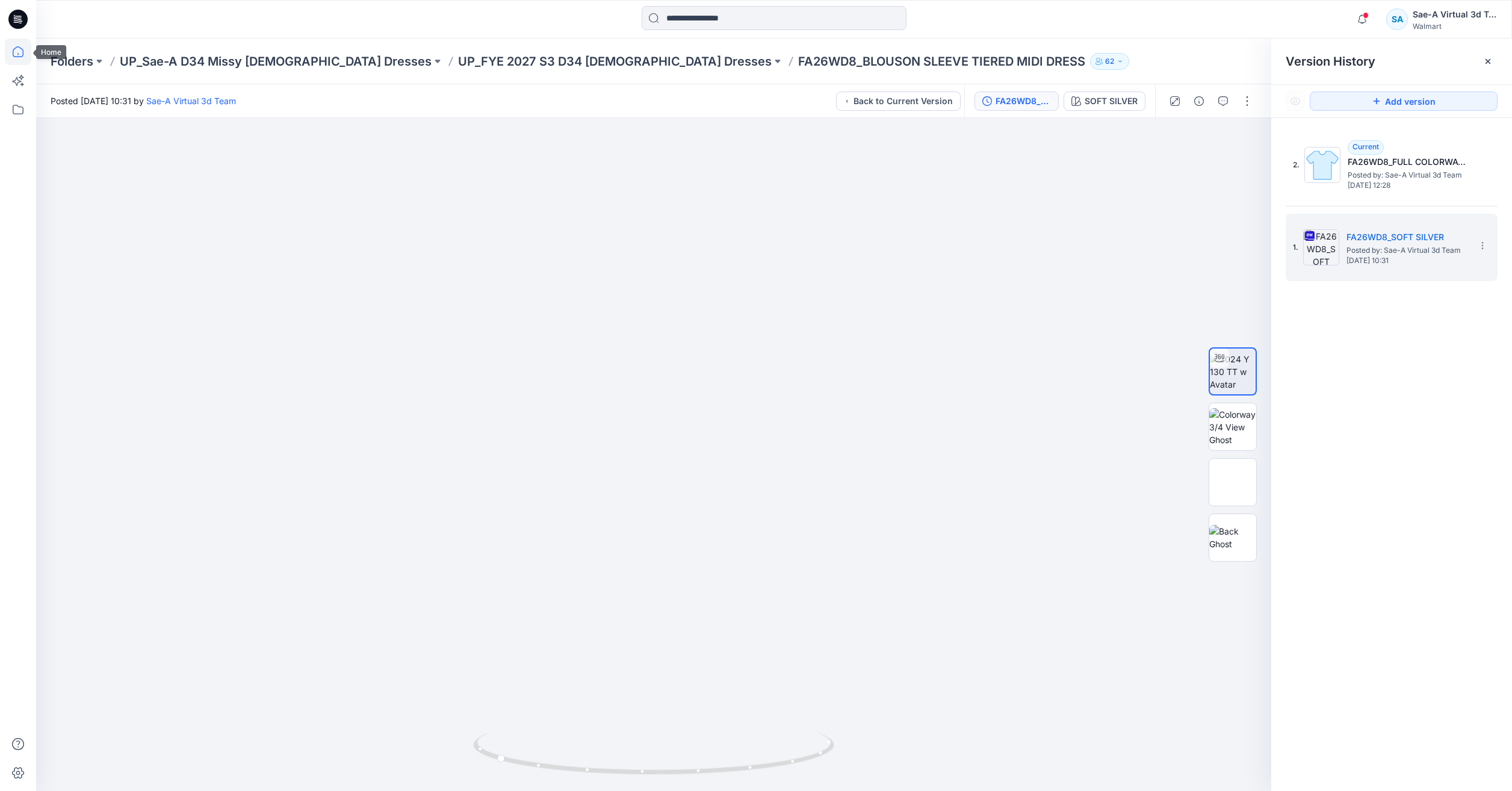
click at [16, 53] on icon at bounding box center [18, 52] width 26 height 26
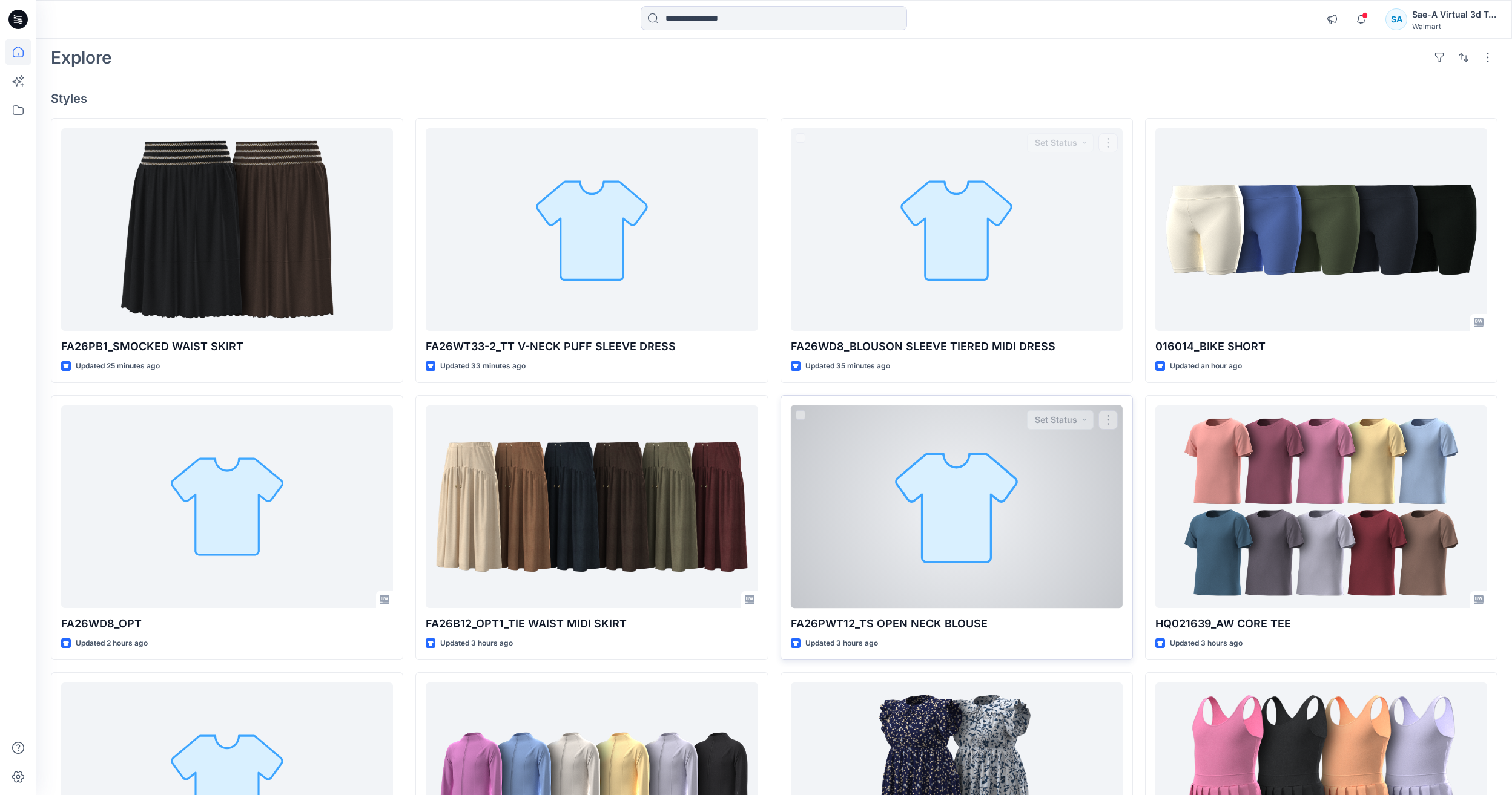
scroll to position [121, 0]
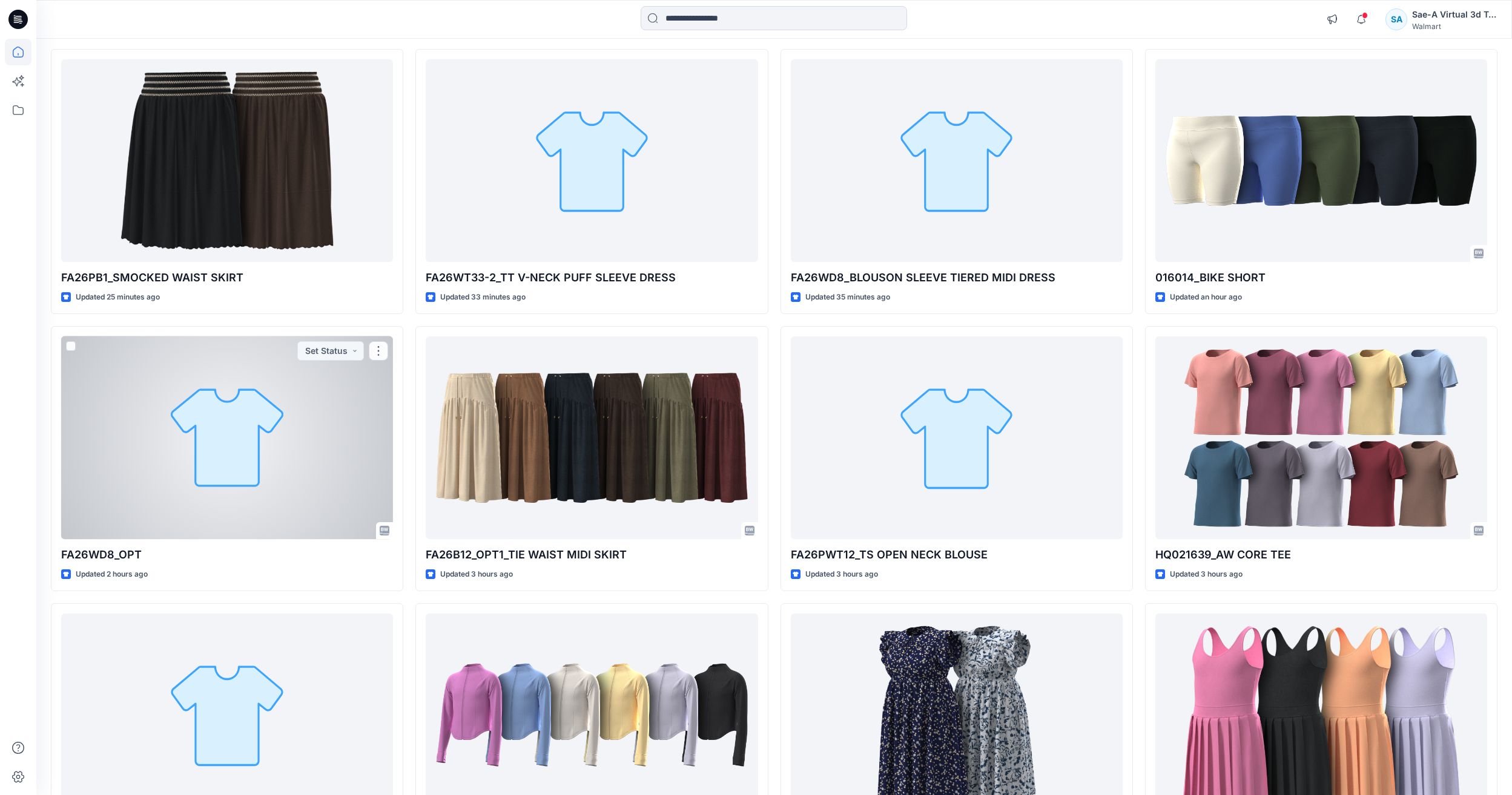
drag, startPoint x: 263, startPoint y: 438, endPoint x: 272, endPoint y: 433, distance: 10.3
click at [263, 438] on div at bounding box center [227, 438] width 332 height 203
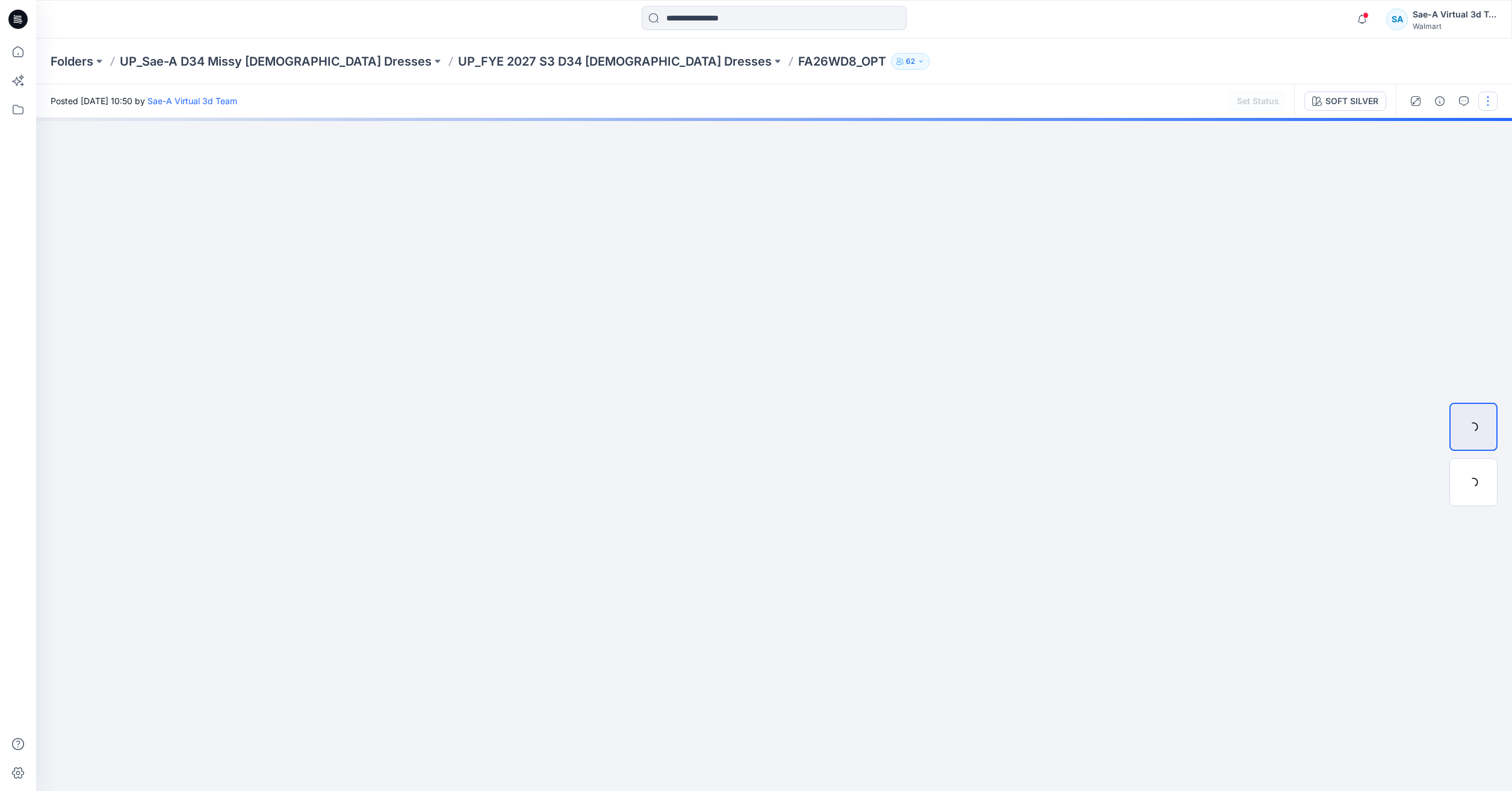
click at [1483, 96] on button "button" at bounding box center [1488, 101] width 19 height 19
click at [1437, 165] on button "Edit" at bounding box center [1437, 162] width 111 height 22
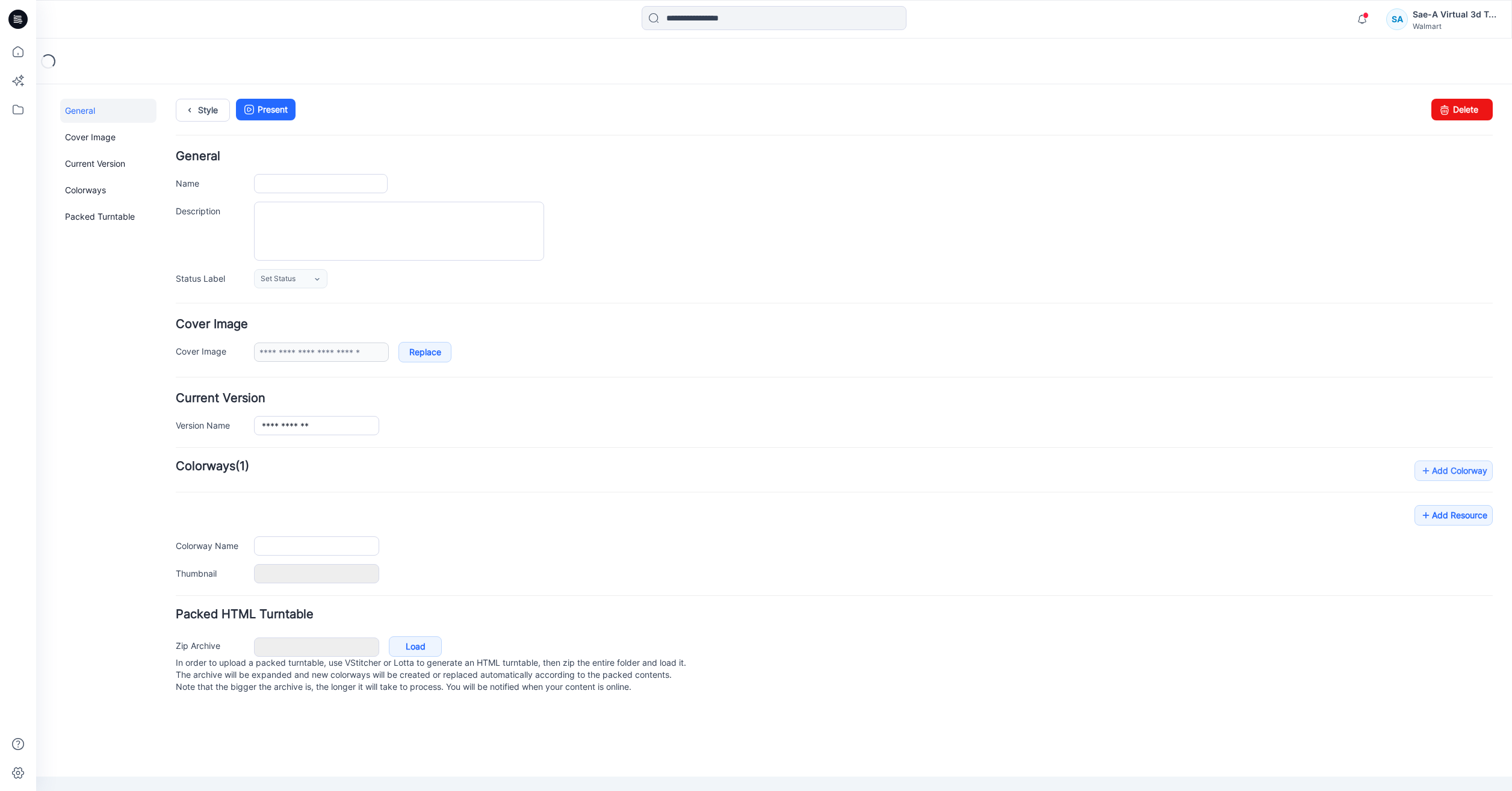
type input "**********"
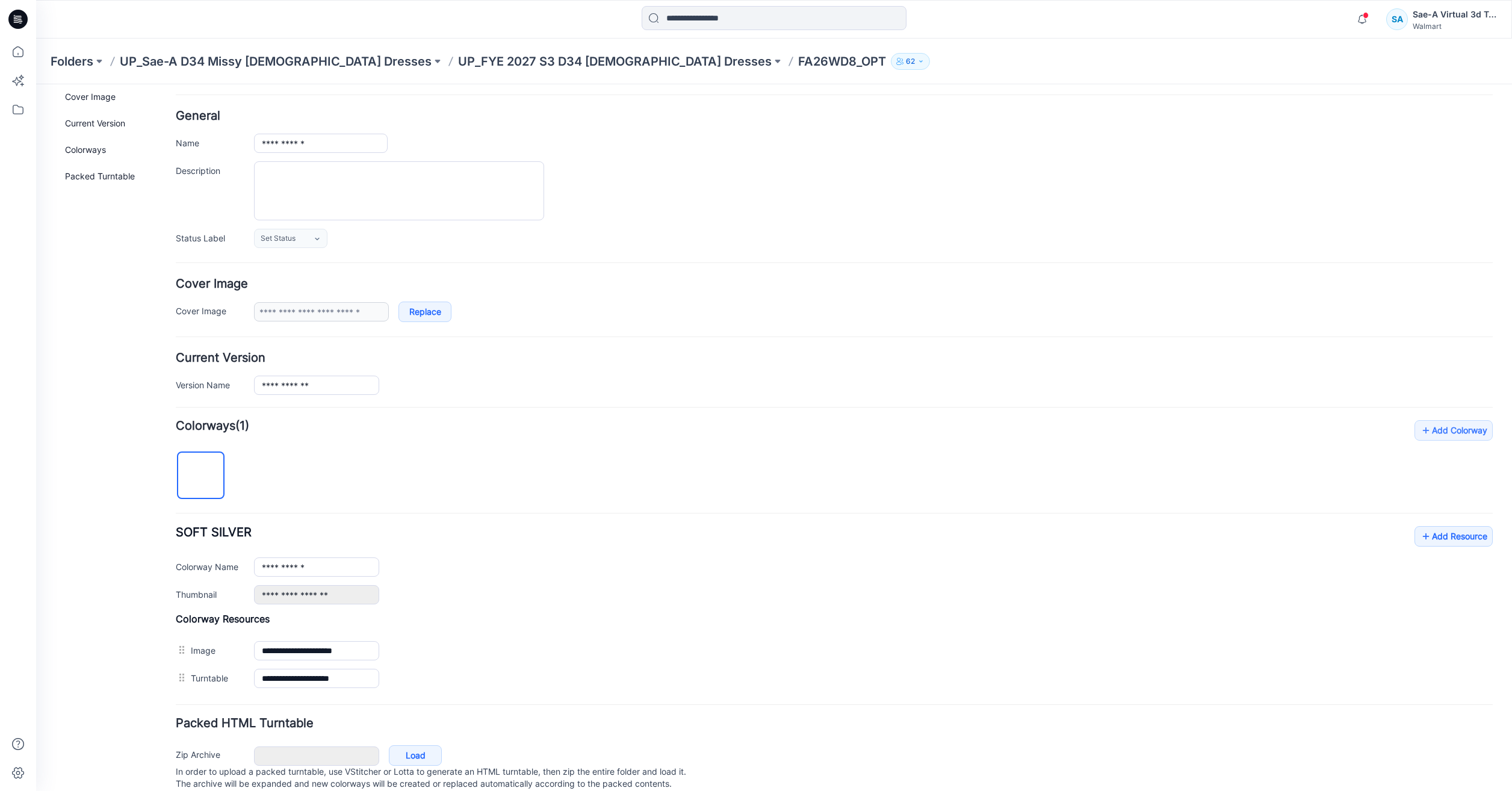
scroll to position [79, 0]
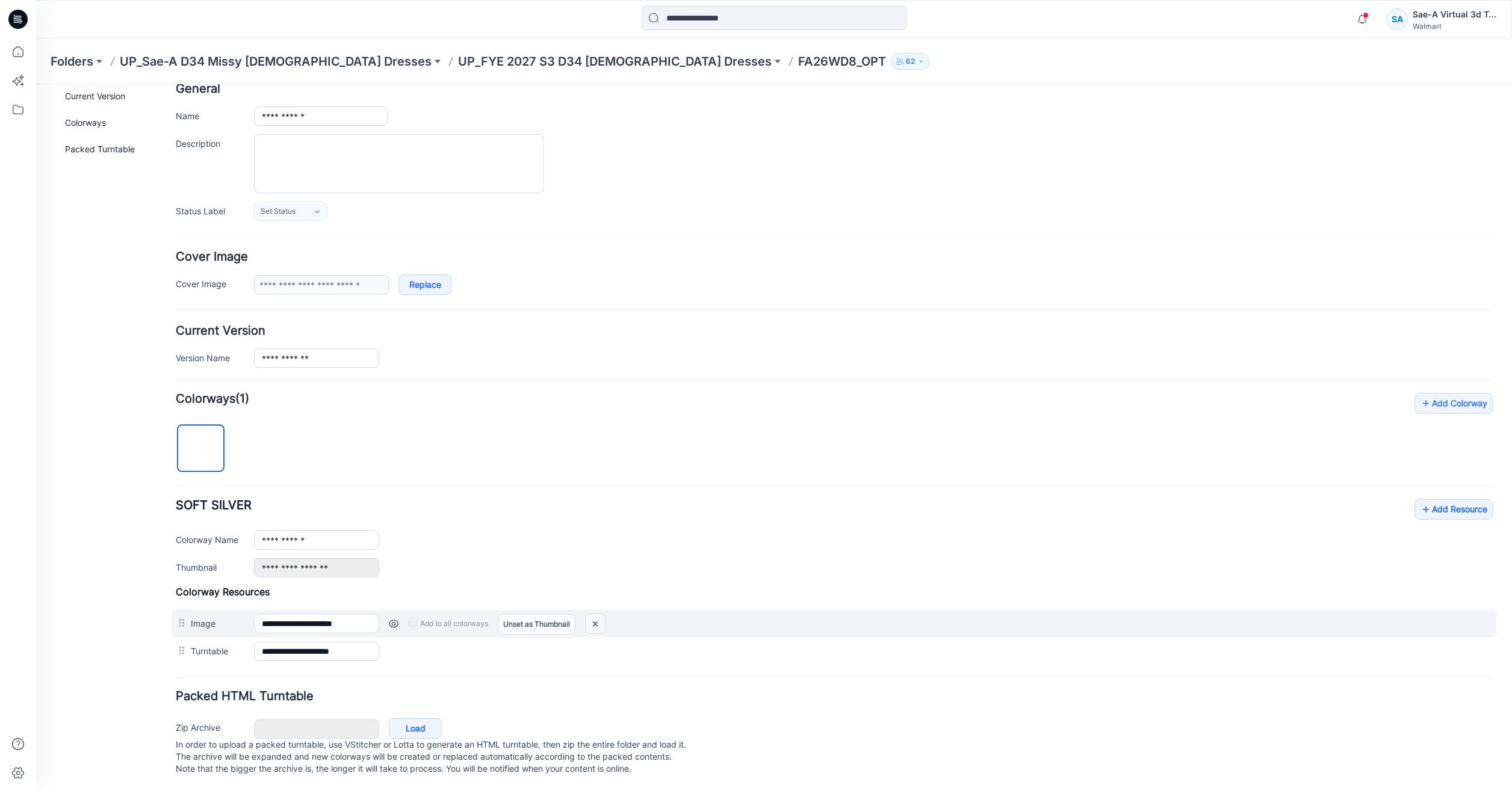
click at [599, 614] on img at bounding box center [595, 624] width 19 height 20
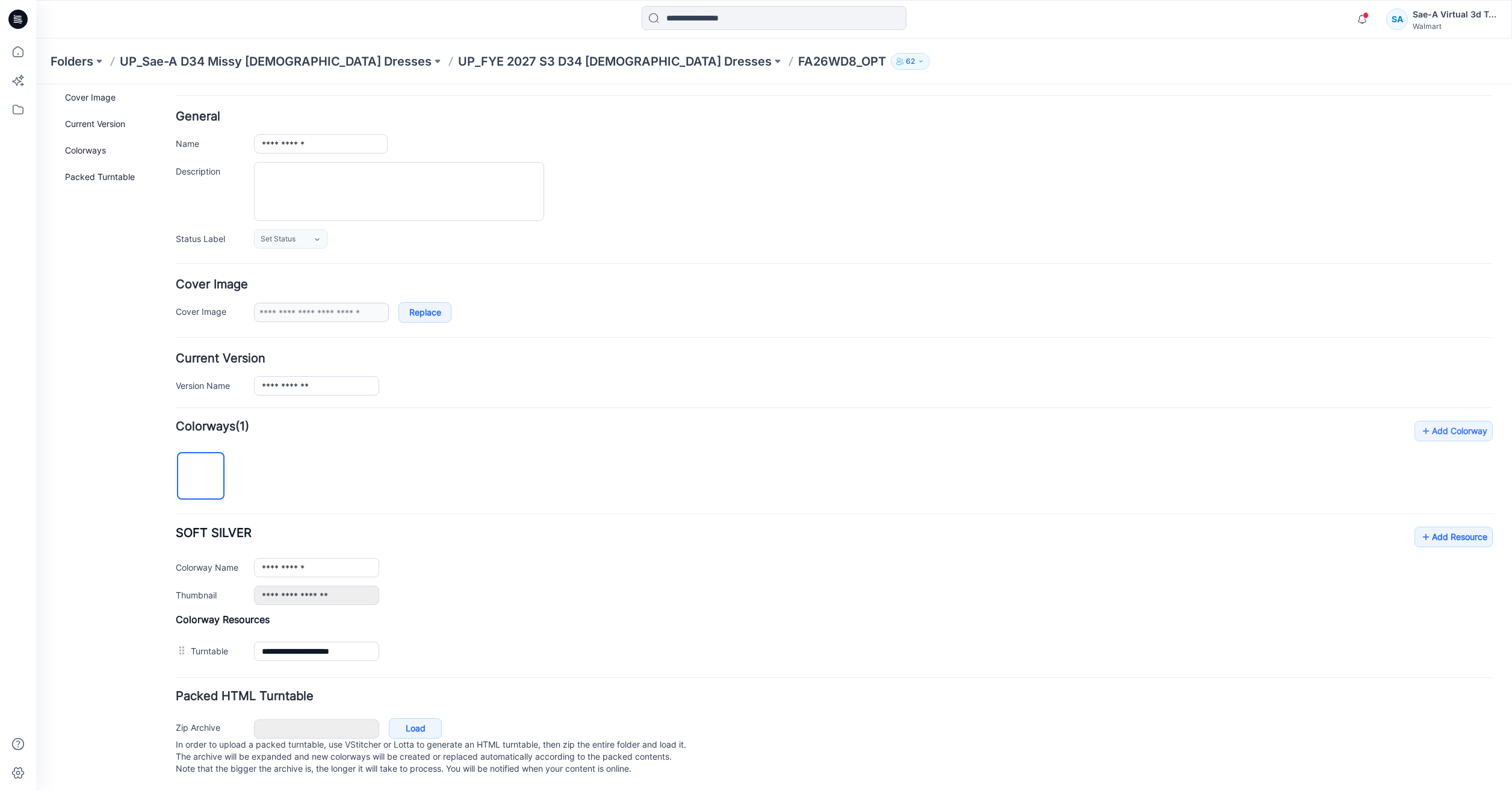
scroll to position [0, 0]
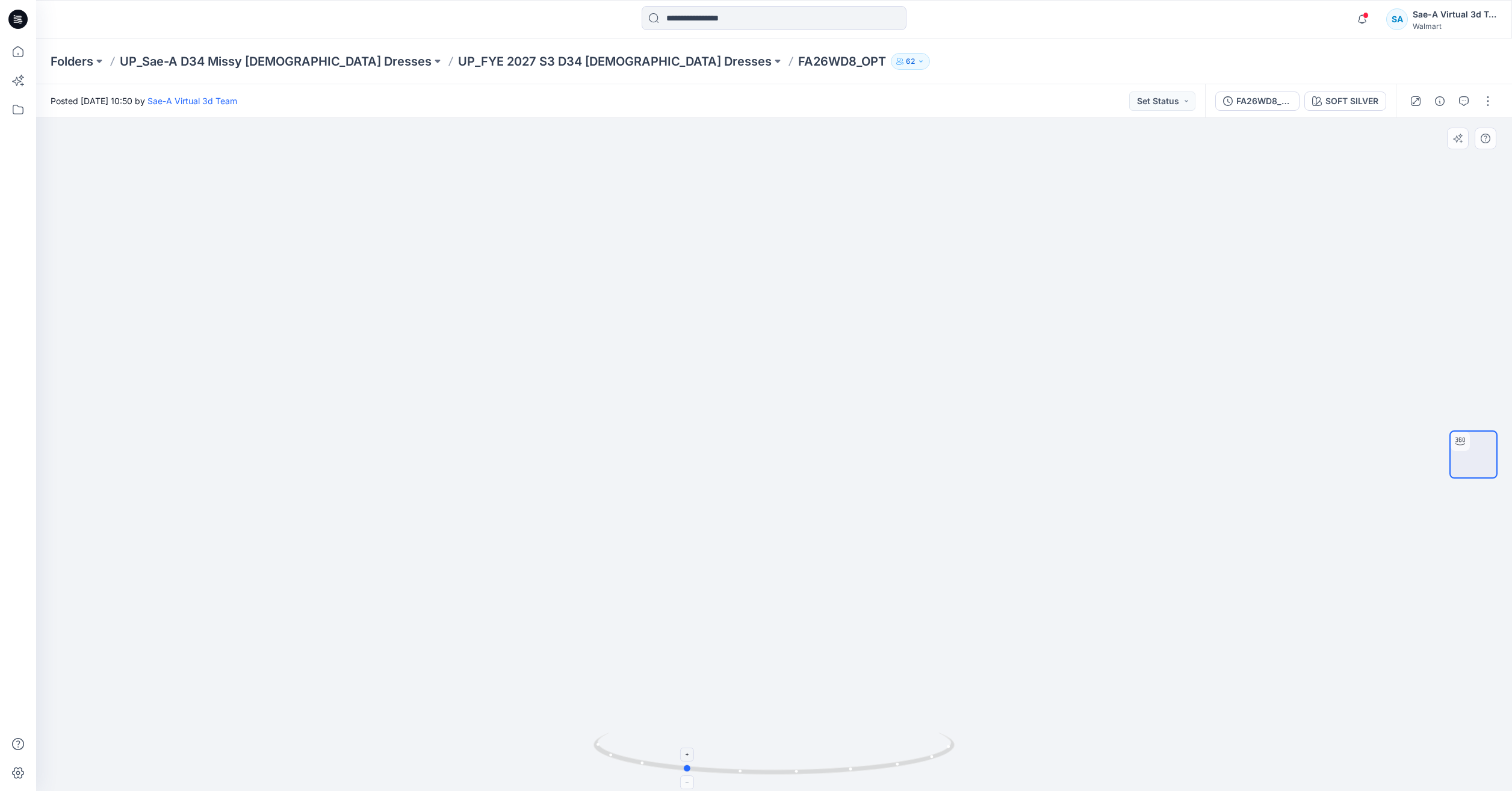
drag, startPoint x: 920, startPoint y: 758, endPoint x: 850, endPoint y: 761, distance: 70.1
click at [850, 761] on icon at bounding box center [776, 755] width 364 height 45
drag, startPoint x: 881, startPoint y: 763, endPoint x: 864, endPoint y: 763, distance: 17.0
click at [864, 763] on icon at bounding box center [776, 755] width 364 height 45
drag, startPoint x: 864, startPoint y: 772, endPoint x: 1023, endPoint y: 761, distance: 159.4
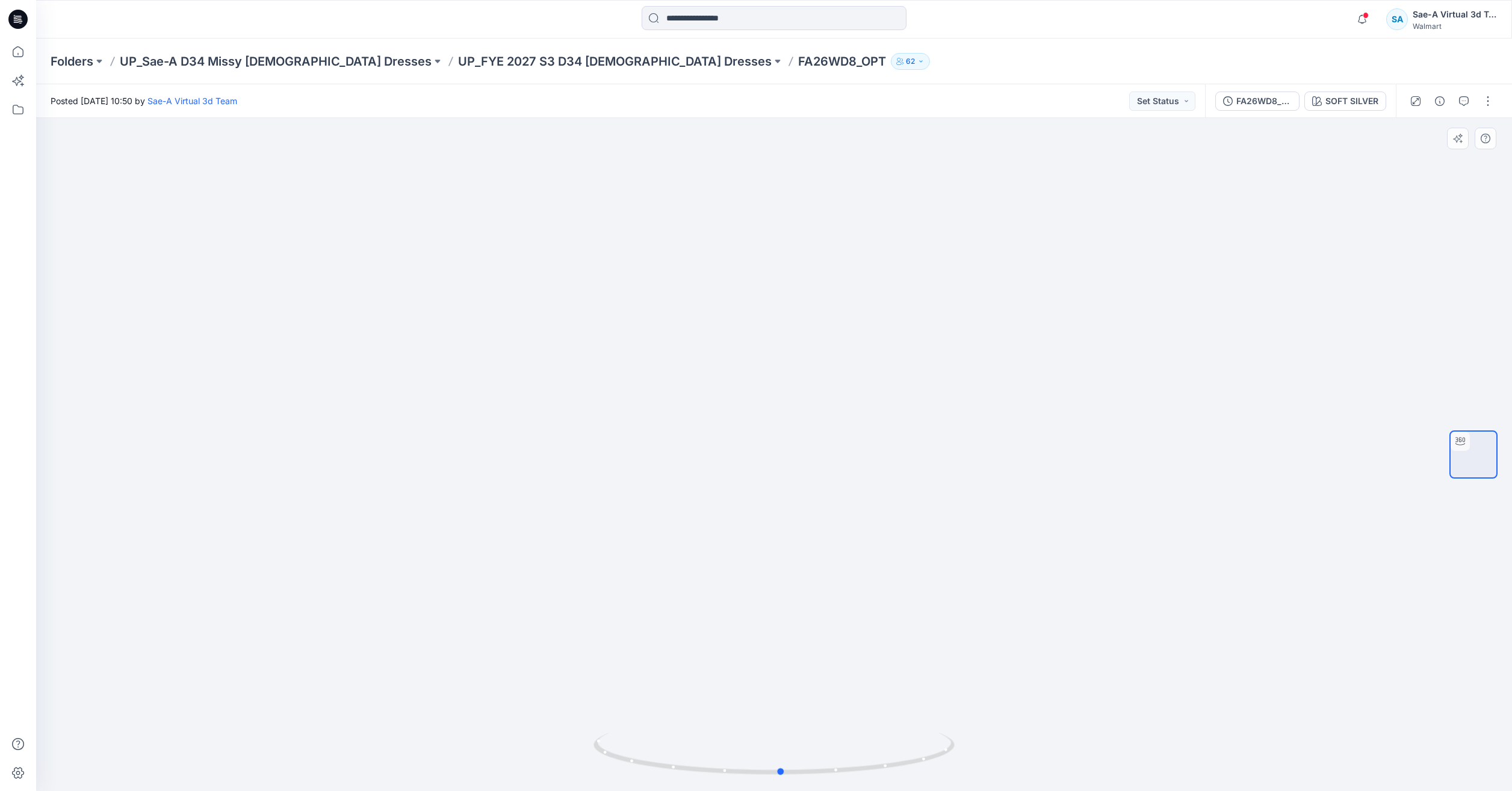
click at [1023, 761] on div at bounding box center [774, 454] width 1476 height 673
